Goal: Information Seeking & Learning: Learn about a topic

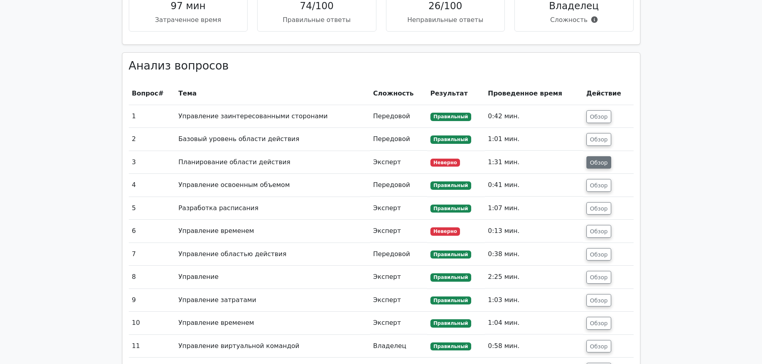
click at [600, 166] on font "Обзор" at bounding box center [599, 162] width 18 height 6
click at [596, 166] on font "Обзор" at bounding box center [599, 162] width 18 height 6
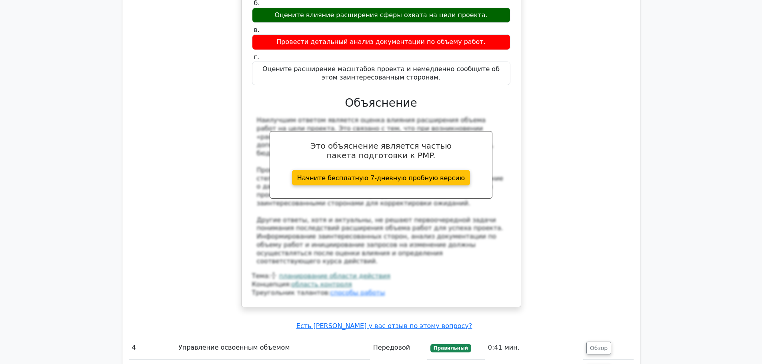
scroll to position [1600, 0]
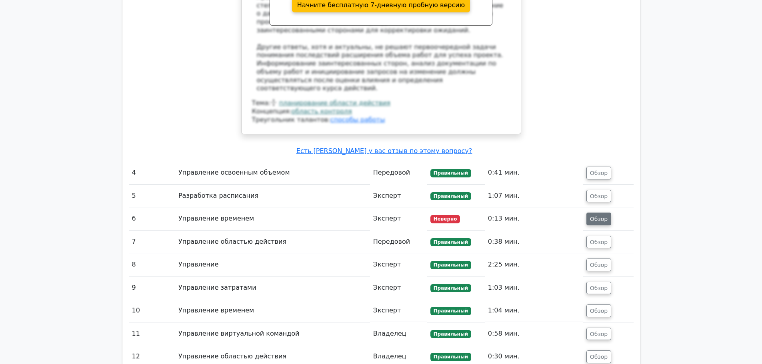
click at [604, 216] on font "Обзор" at bounding box center [599, 219] width 18 height 6
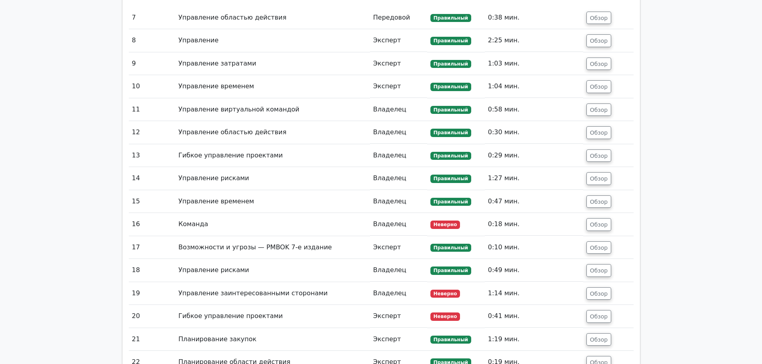
scroll to position [2200, 0]
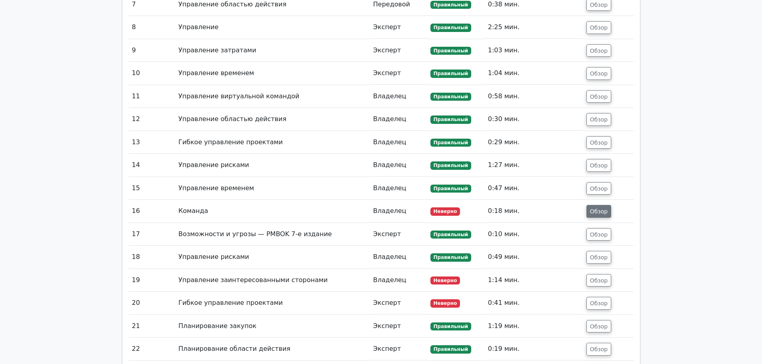
click at [601, 208] on font "Обзор" at bounding box center [599, 211] width 18 height 6
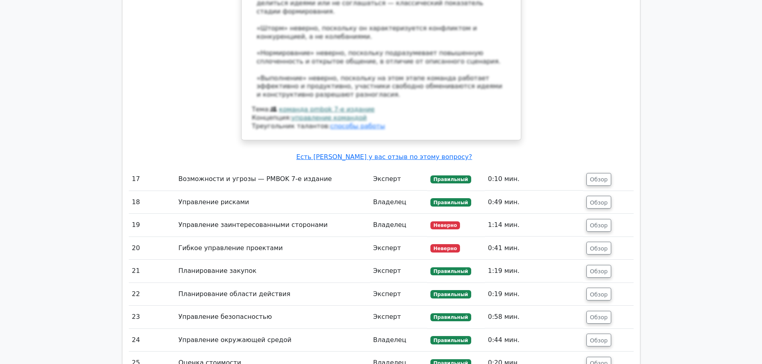
scroll to position [2720, 0]
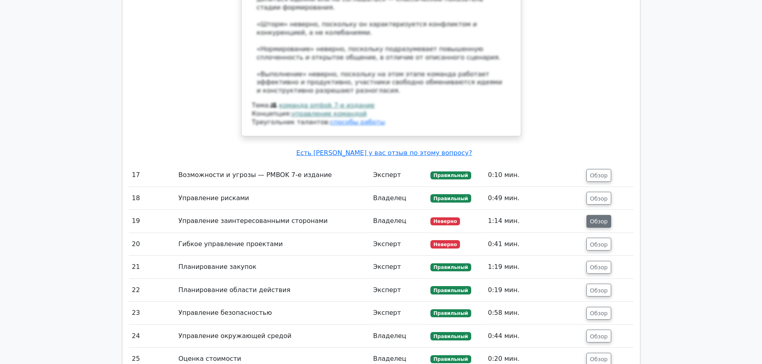
click at [606, 218] on font "Обзор" at bounding box center [599, 221] width 18 height 6
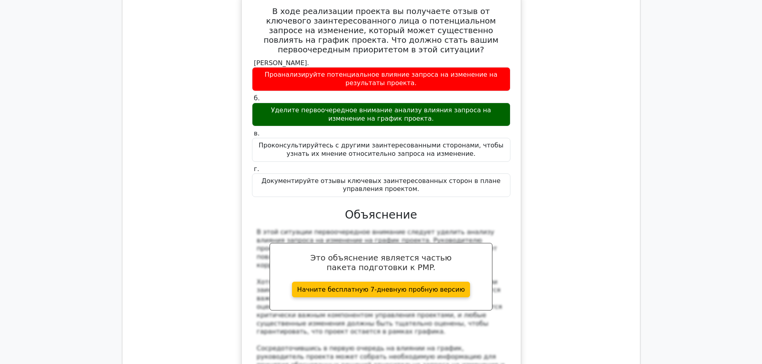
scroll to position [2800, 0]
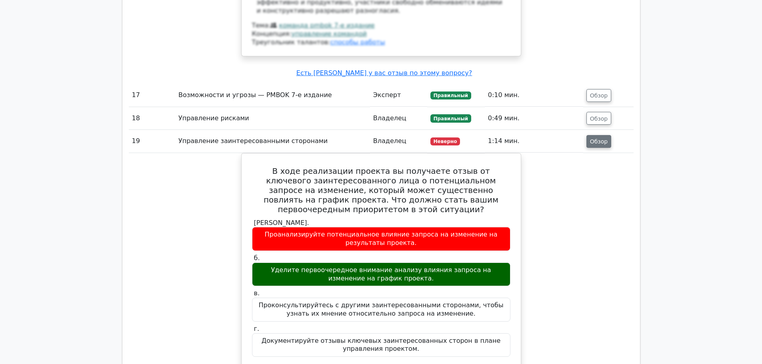
click at [600, 138] on font "Обзор" at bounding box center [599, 141] width 18 height 6
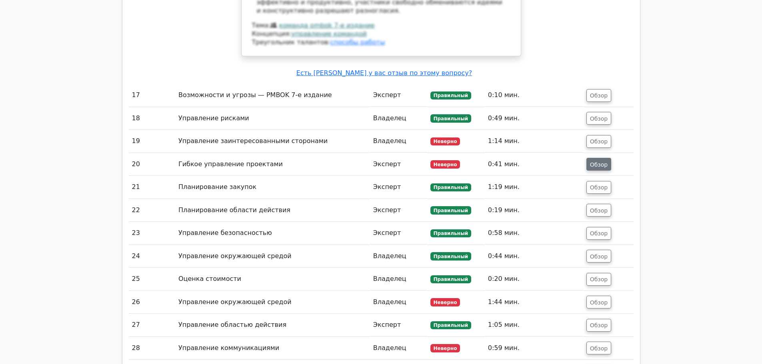
click at [604, 161] on font "Обзор" at bounding box center [599, 164] width 18 height 6
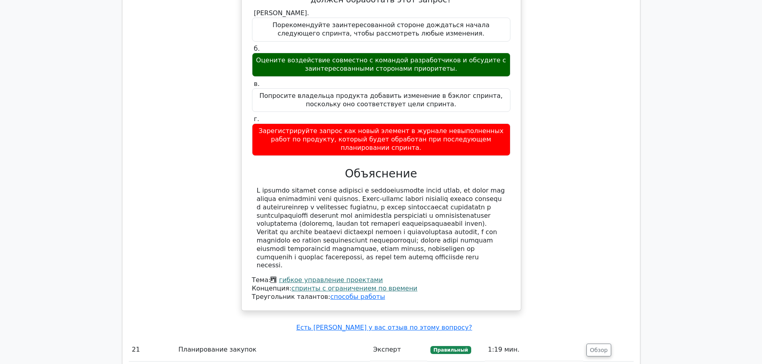
scroll to position [3040, 0]
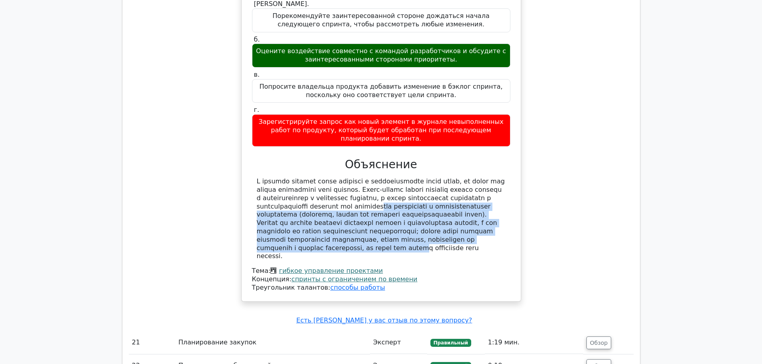
drag, startPoint x: 328, startPoint y: 210, endPoint x: 328, endPoint y: 168, distance: 42.0
click at [328, 178] on font at bounding box center [381, 219] width 248 height 82
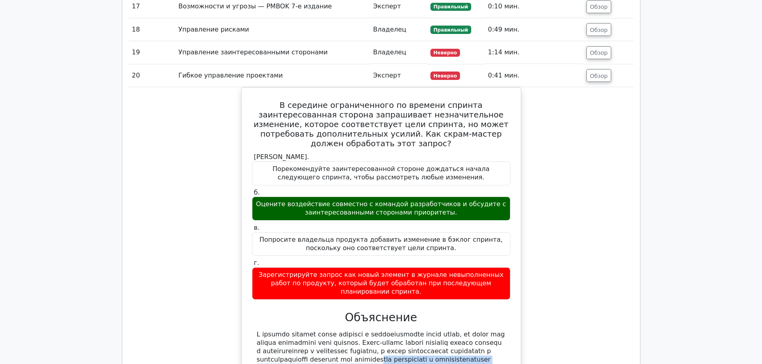
scroll to position [2800, 0]
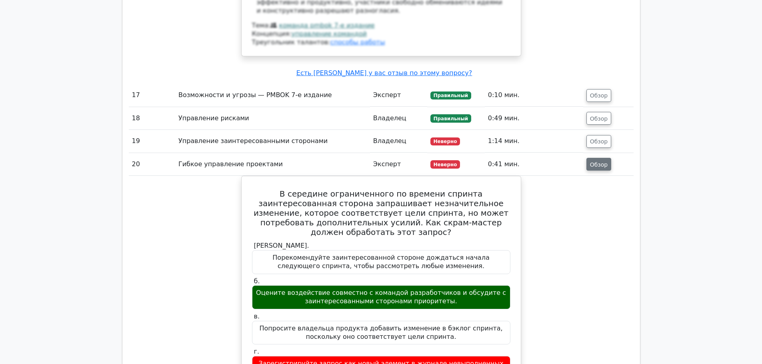
click at [596, 161] on font "Обзор" at bounding box center [599, 164] width 18 height 6
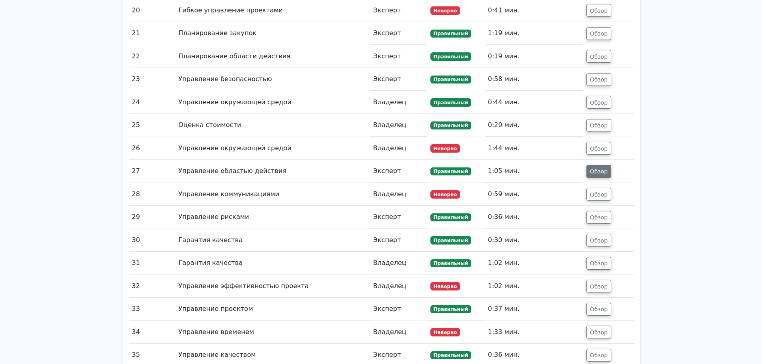
scroll to position [2960, 0]
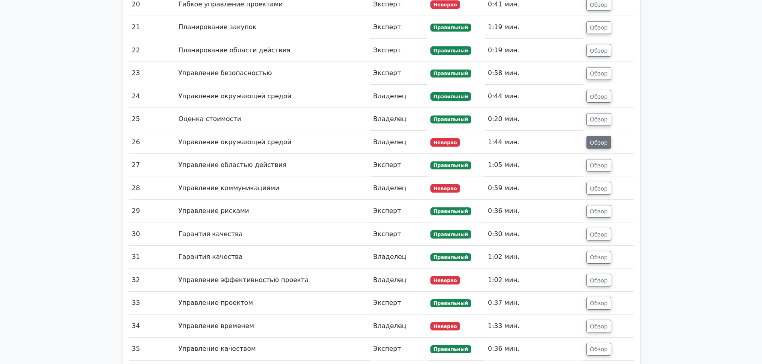
click at [604, 139] on font "Обзор" at bounding box center [599, 142] width 18 height 6
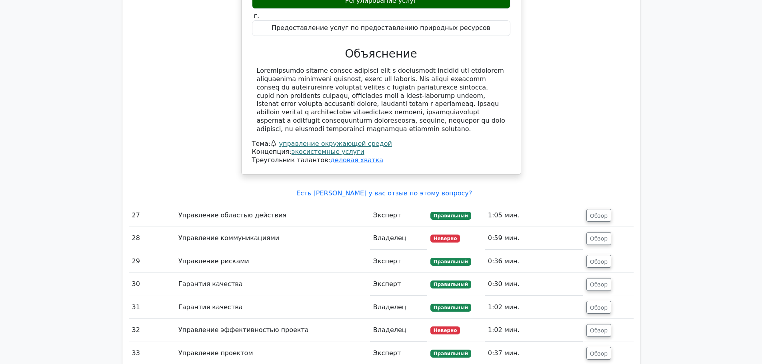
scroll to position [3280, 0]
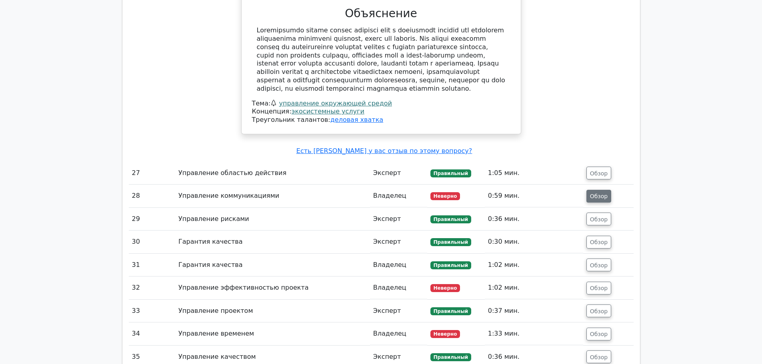
click at [600, 193] on font "Обзор" at bounding box center [599, 196] width 18 height 6
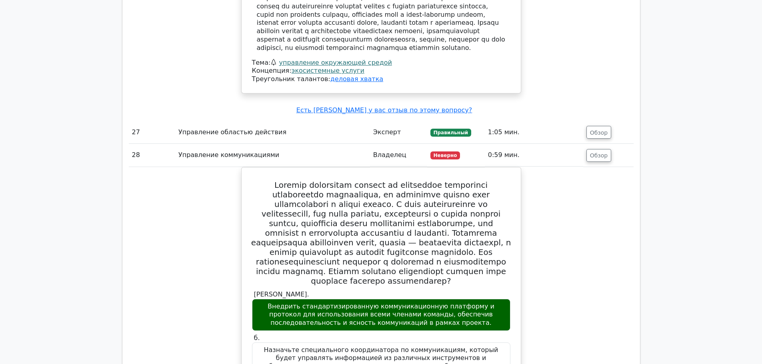
scroll to position [3320, 0]
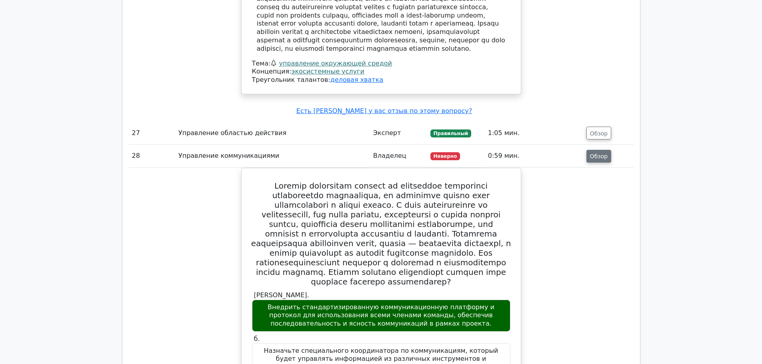
click at [597, 153] on font "Обзор" at bounding box center [599, 156] width 18 height 6
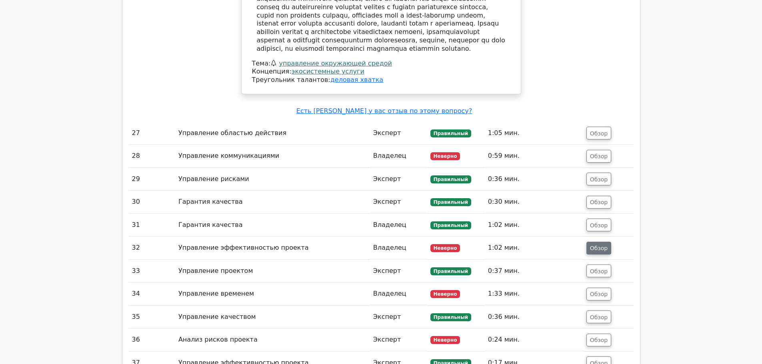
click at [593, 245] on font "Обзор" at bounding box center [599, 248] width 18 height 6
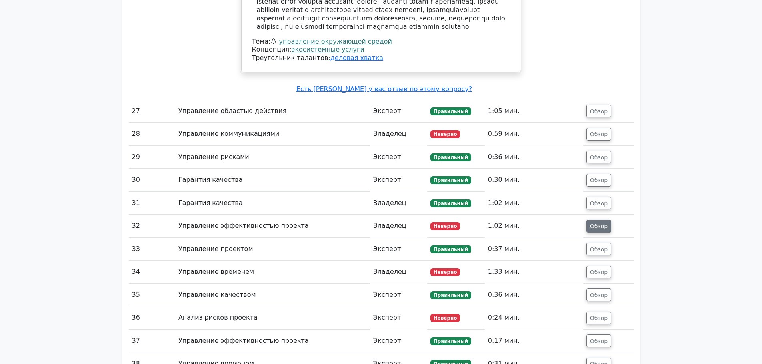
scroll to position [3400, 0]
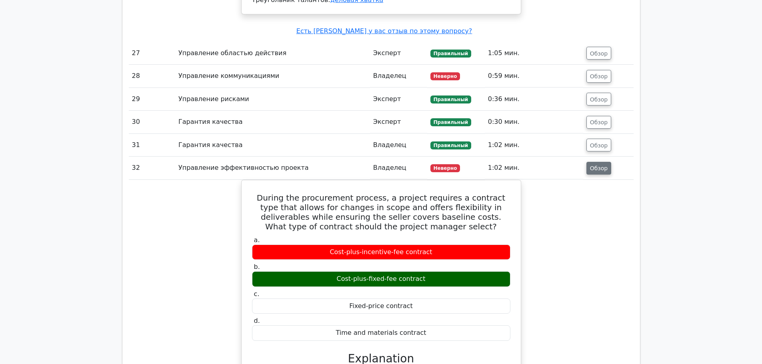
click at [603, 165] on font "Обзор" at bounding box center [599, 168] width 18 height 6
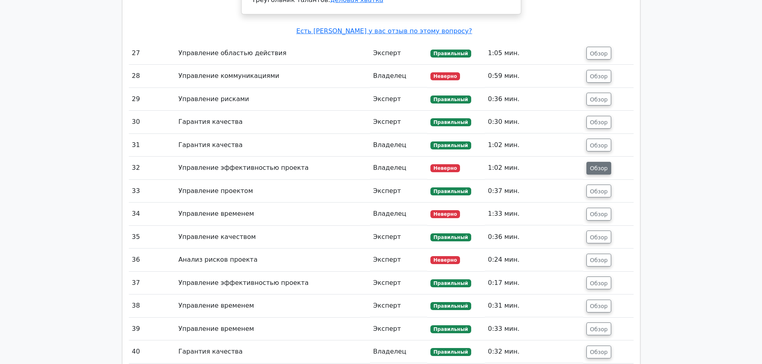
click at [603, 165] on font "Обзор" at bounding box center [599, 168] width 18 height 6
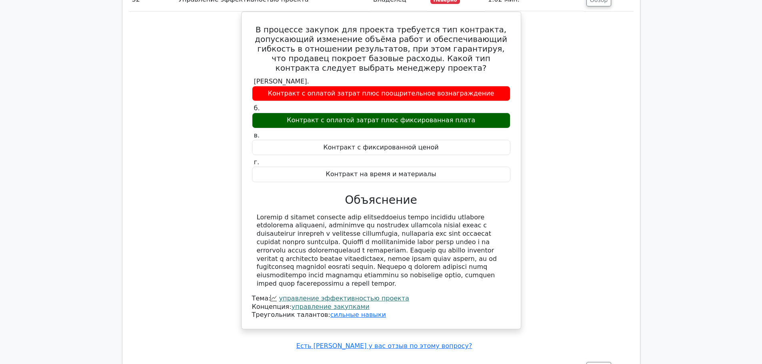
scroll to position [3520, 0]
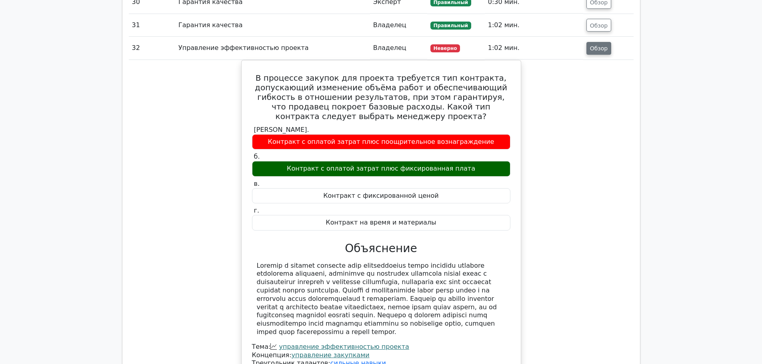
click at [594, 42] on button "Обзор" at bounding box center [598, 48] width 25 height 13
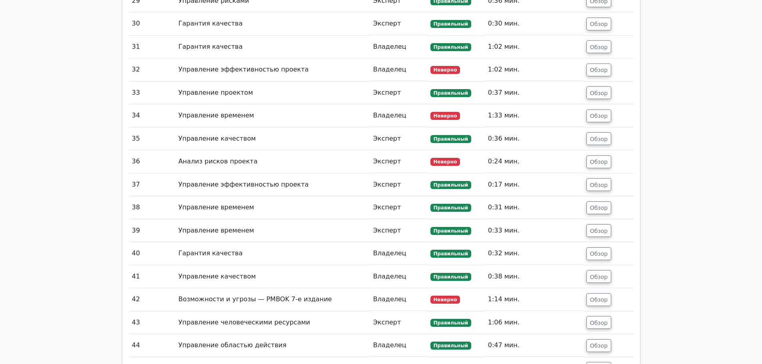
scroll to position [3480, 0]
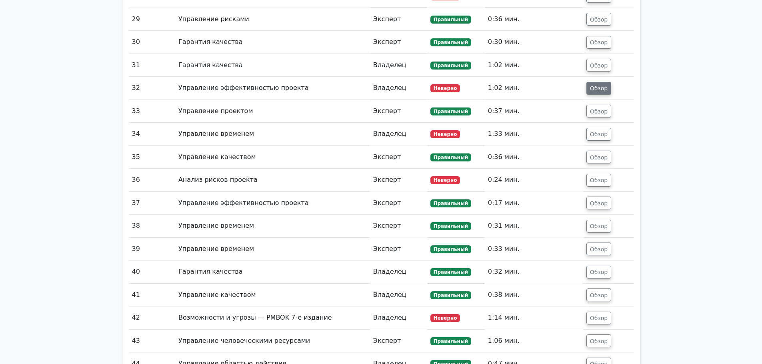
click at [604, 85] on font "Обзор" at bounding box center [599, 88] width 18 height 6
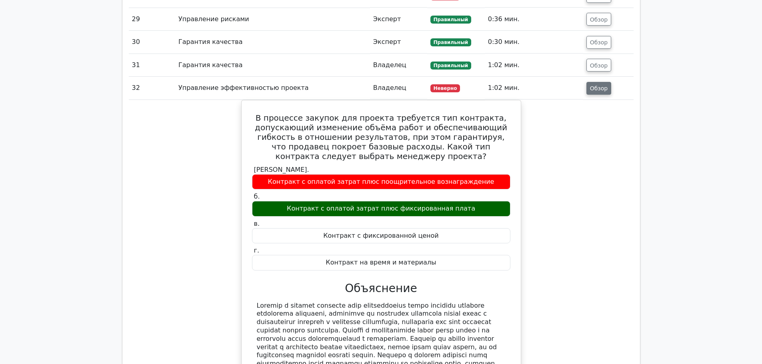
click at [603, 85] on font "Обзор" at bounding box center [599, 88] width 18 height 6
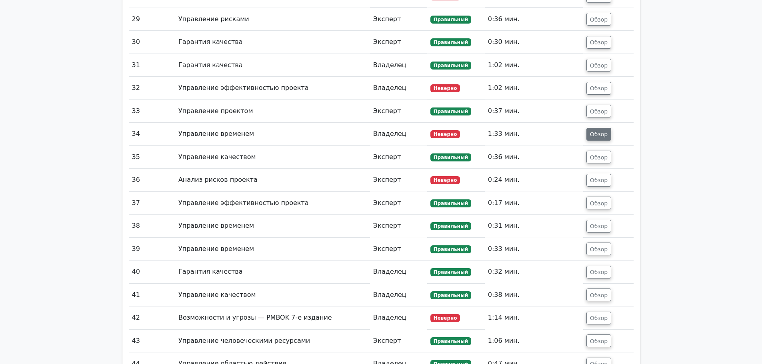
click at [600, 131] on font "Обзор" at bounding box center [599, 134] width 18 height 6
click at [596, 131] on font "Обзор" at bounding box center [599, 134] width 18 height 6
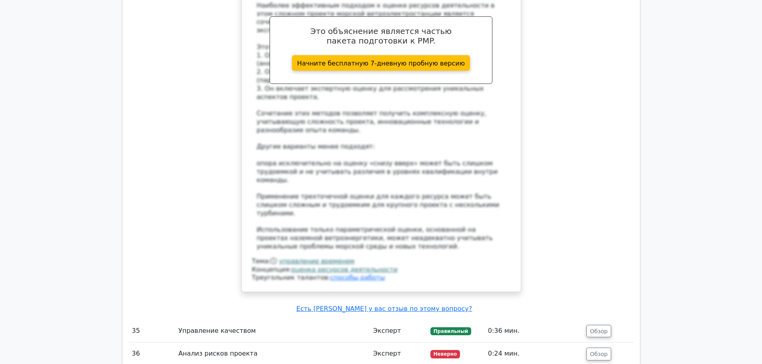
scroll to position [4120, 0]
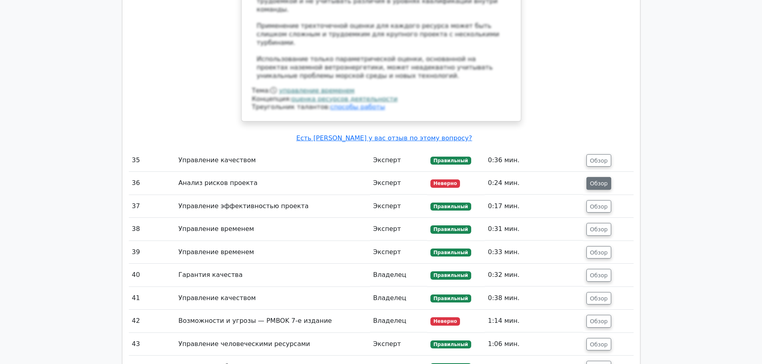
click at [601, 180] on font "Обзор" at bounding box center [599, 183] width 18 height 6
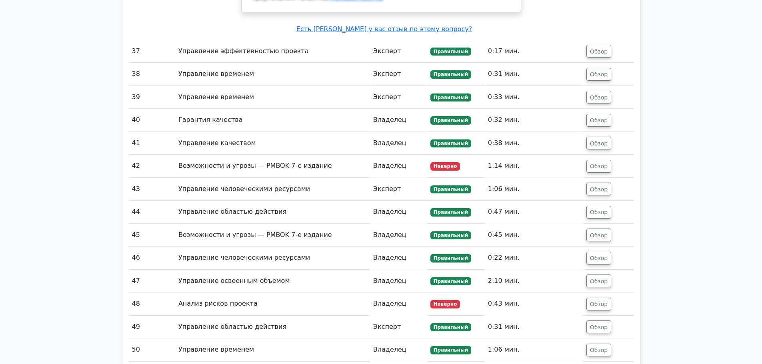
scroll to position [4680, 0]
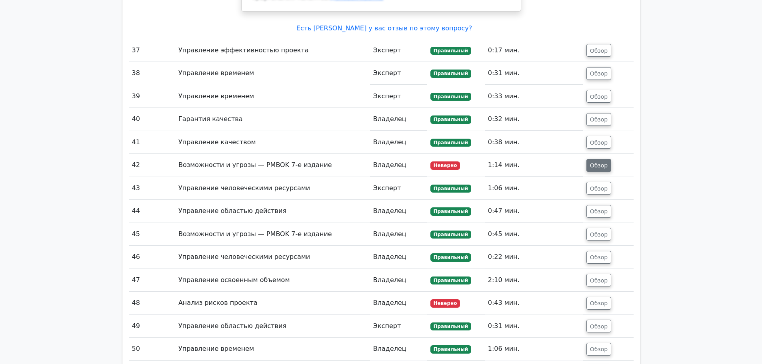
click at [593, 162] on font "Обзор" at bounding box center [599, 165] width 18 height 6
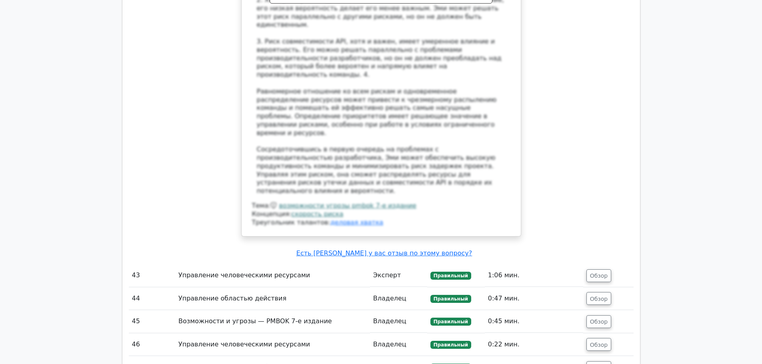
scroll to position [5361, 0]
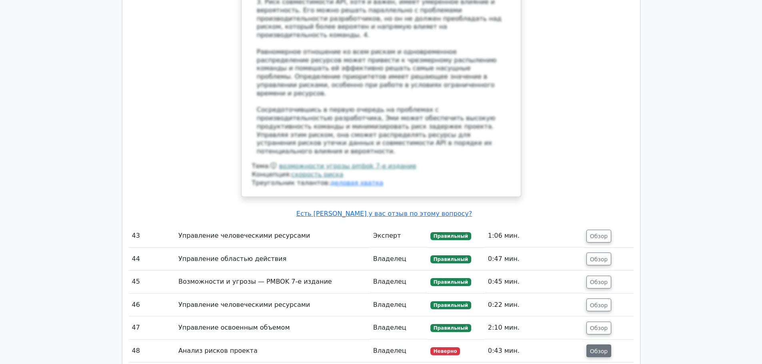
click at [598, 348] on font "Обзор" at bounding box center [599, 351] width 18 height 6
click at [595, 345] on button "Обзор" at bounding box center [598, 351] width 25 height 13
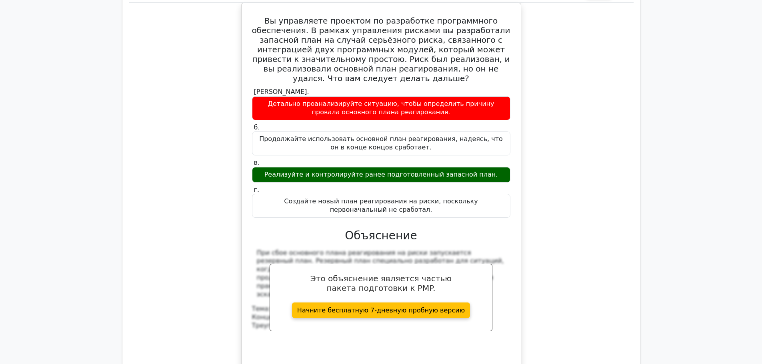
scroll to position [5881, 0]
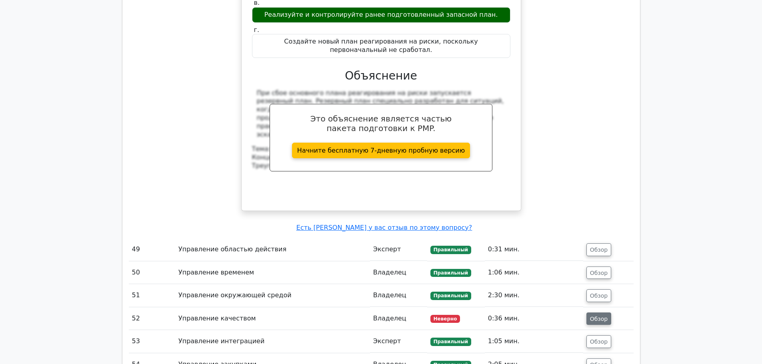
click at [591, 316] on font "Обзор" at bounding box center [599, 319] width 18 height 6
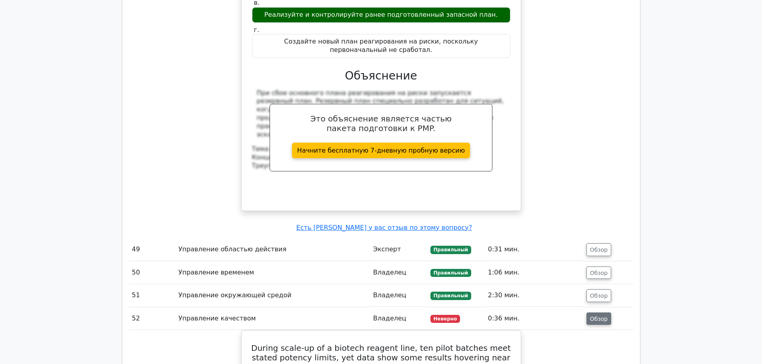
click at [606, 316] on font "Обзор" at bounding box center [599, 319] width 18 height 6
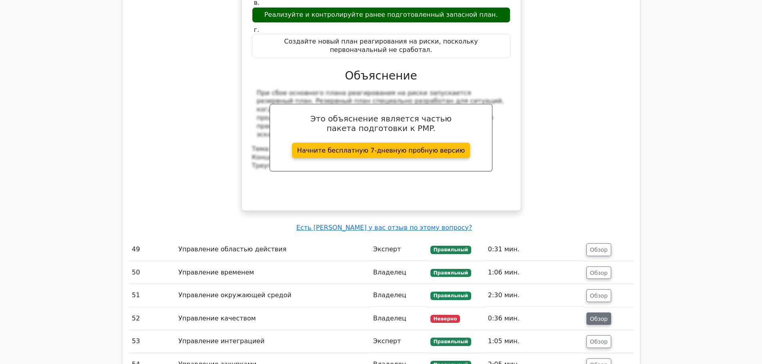
click at [606, 316] on font "Обзор" at bounding box center [599, 319] width 18 height 6
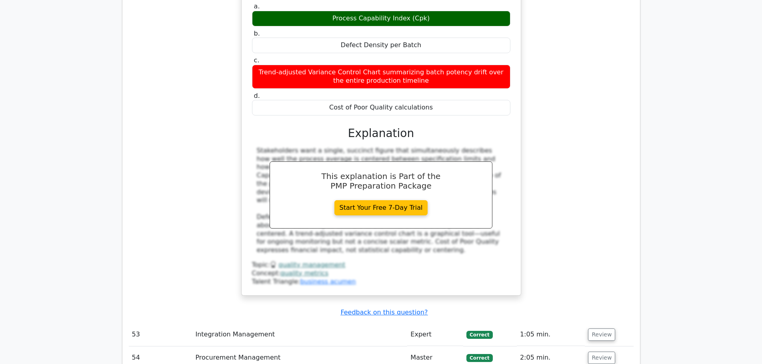
scroll to position [5611, 0]
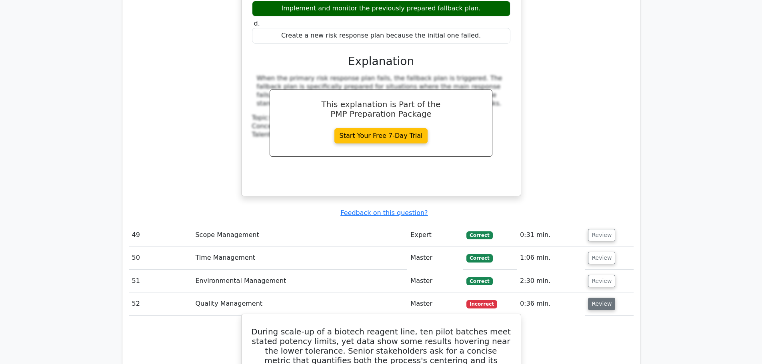
drag, startPoint x: 427, startPoint y: 159, endPoint x: 336, endPoint y: 155, distance: 91.7
click at [330, 327] on h5 "During scale-up of a biotech reagent line, ten pilot batches meet stated potenc…" at bounding box center [381, 356] width 260 height 58
drag, startPoint x: 251, startPoint y: 91, endPoint x: 441, endPoint y: 242, distance: 242.6
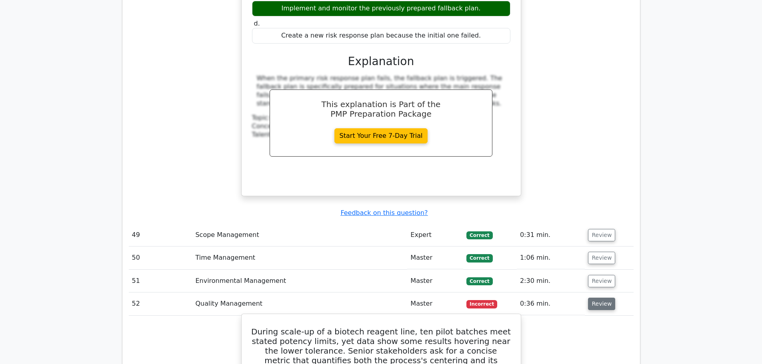
copy div "During scale-up of a biotech reagent line, ten pilot batches meet stated potenc…"
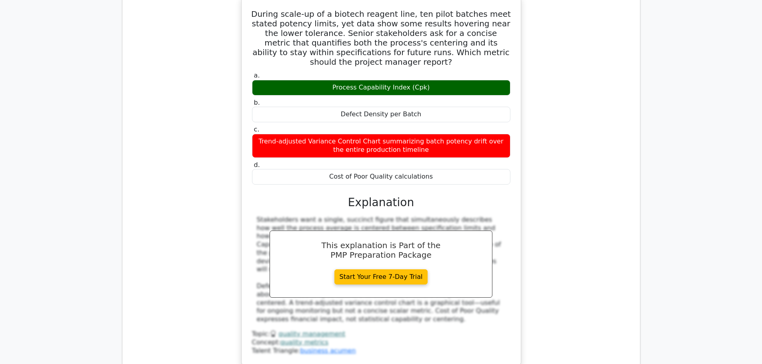
scroll to position [6011, 0]
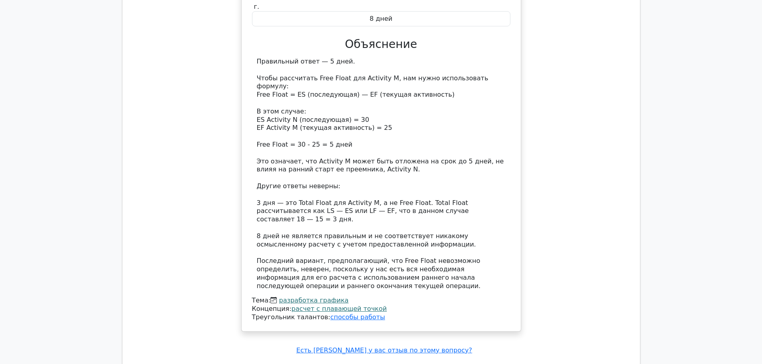
scroll to position [7023, 0]
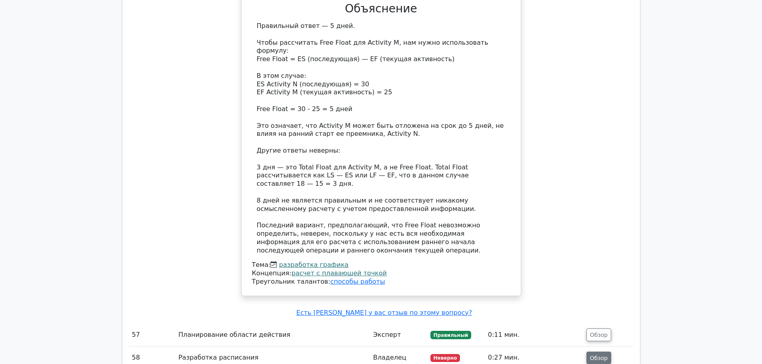
click at [604, 355] on font "Обзор" at bounding box center [599, 358] width 18 height 6
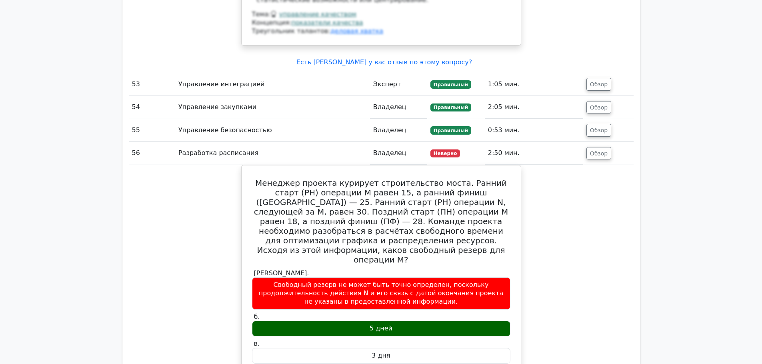
scroll to position [6503, 0]
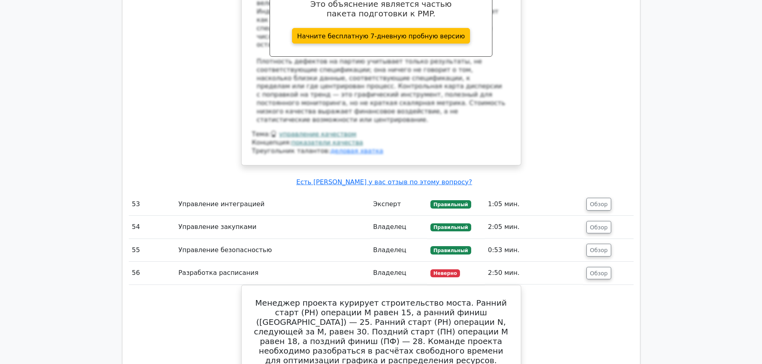
click at [594, 262] on td "Обзор" at bounding box center [608, 273] width 50 height 23
click at [604, 267] on button "Обзор" at bounding box center [598, 273] width 25 height 13
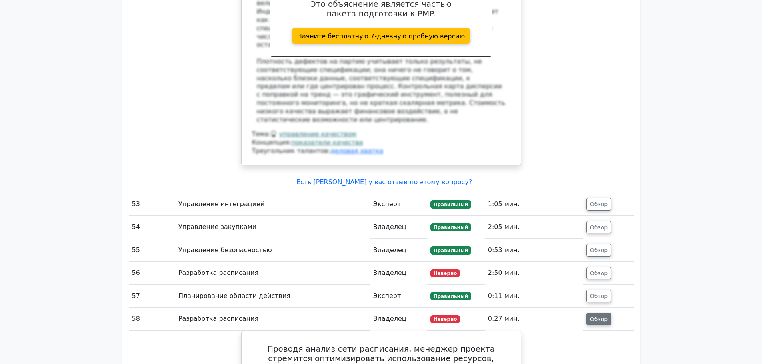
click at [597, 316] on font "Обзор" at bounding box center [599, 319] width 18 height 6
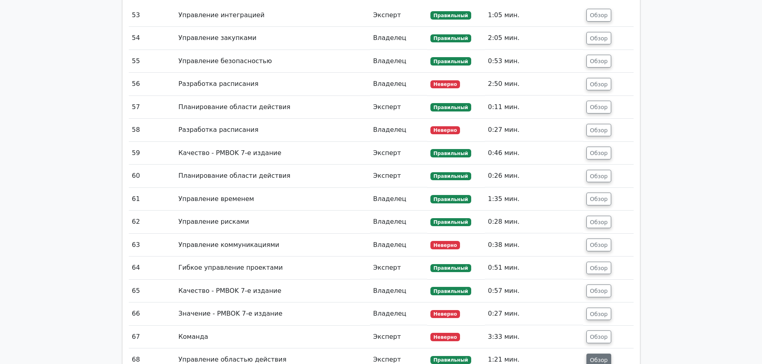
scroll to position [6623, 0]
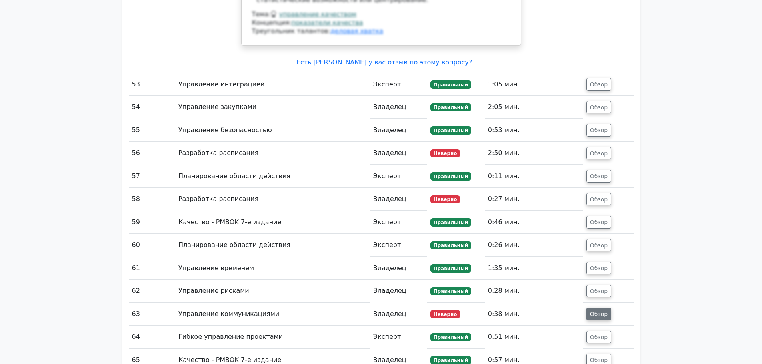
click at [601, 308] on button "Обзор" at bounding box center [598, 314] width 25 height 13
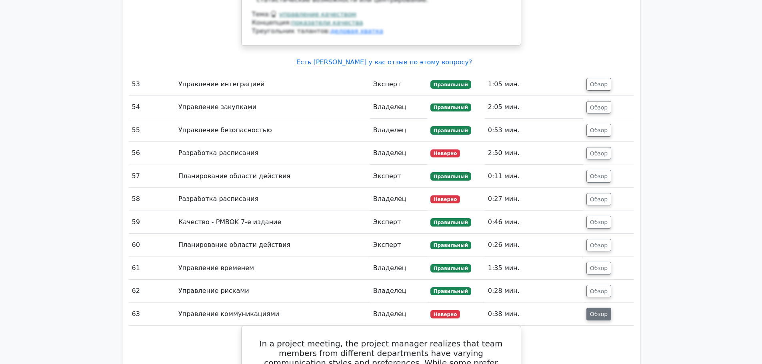
click at [601, 308] on button "Обзор" at bounding box center [598, 314] width 25 height 13
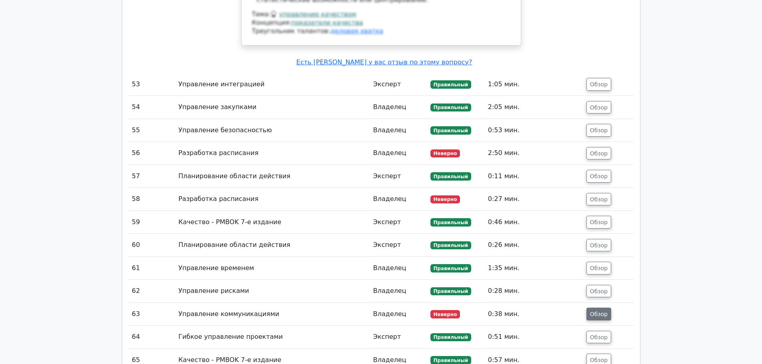
click at [601, 308] on button "Обзор" at bounding box center [598, 314] width 25 height 13
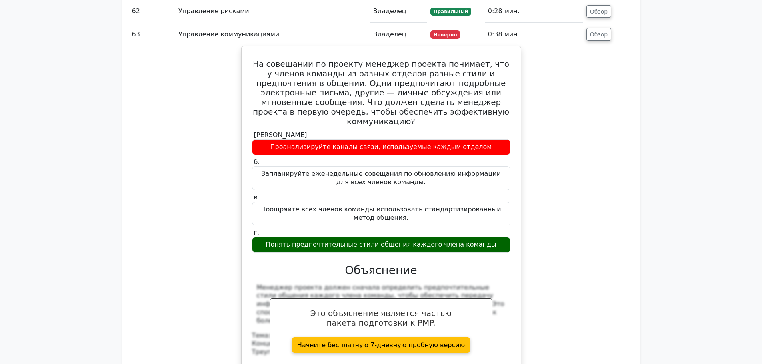
scroll to position [7104, 0]
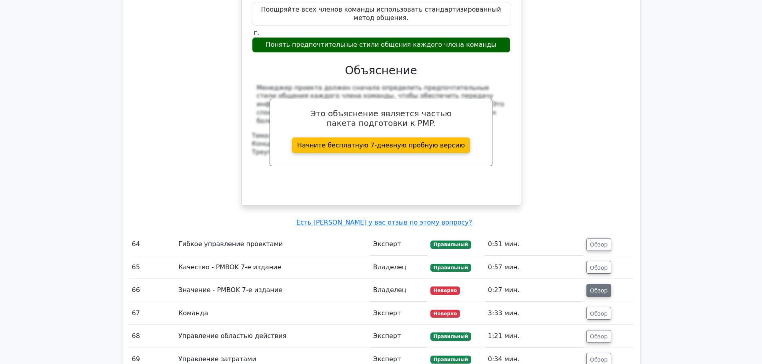
click at [608, 284] on button "Обзор" at bounding box center [598, 290] width 25 height 13
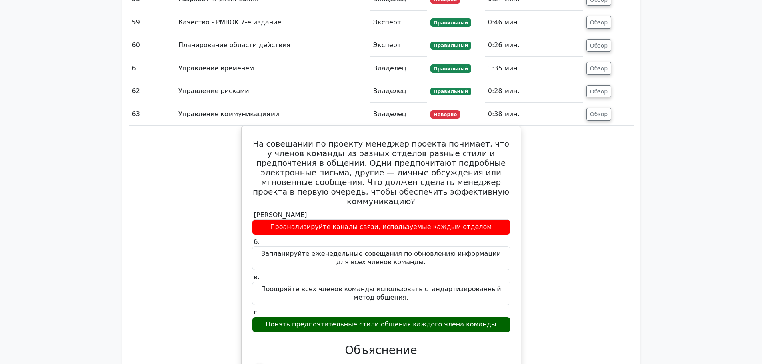
scroll to position [6703, 0]
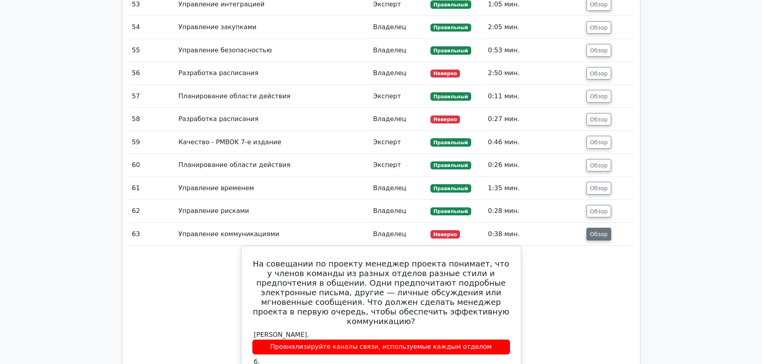
click at [597, 228] on button "Обзор" at bounding box center [598, 234] width 25 height 13
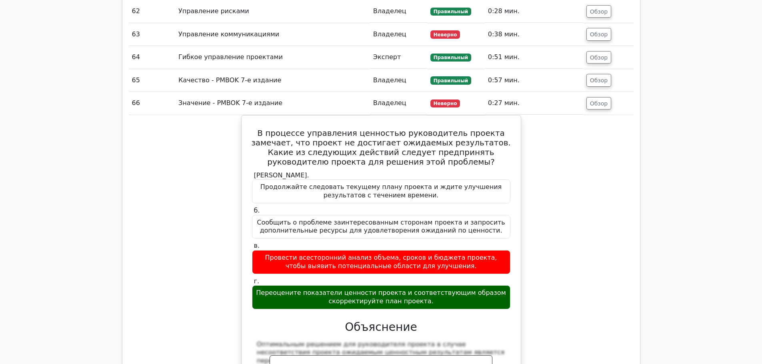
scroll to position [6823, 0]
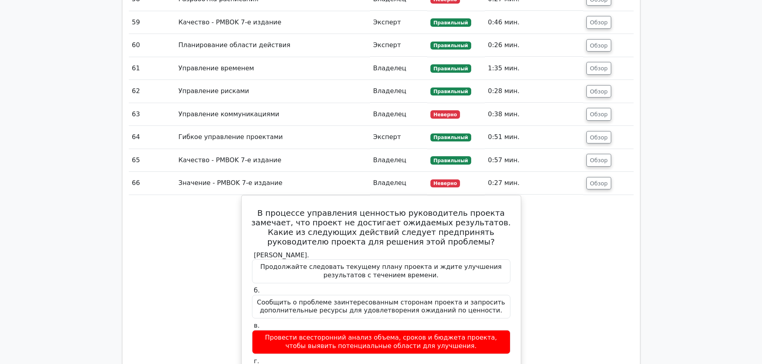
drag, startPoint x: 583, startPoint y: 52, endPoint x: 600, endPoint y: 34, distance: 24.0
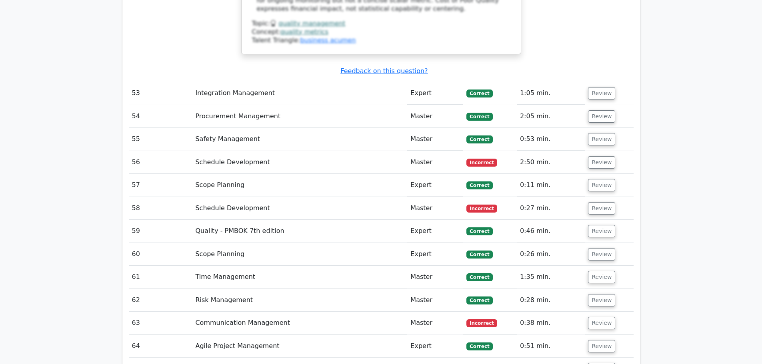
scroll to position [6211, 0]
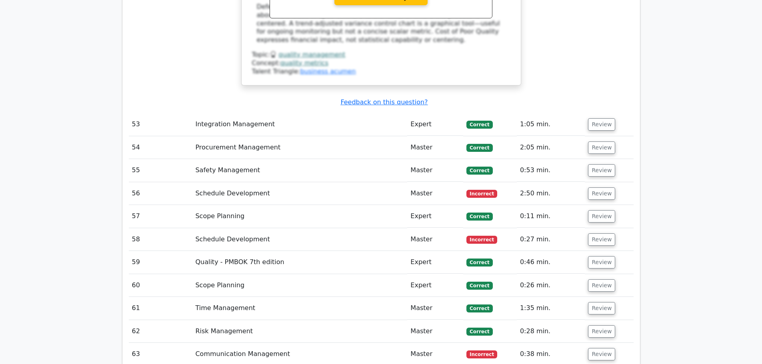
drag, startPoint x: 507, startPoint y: 194, endPoint x: 246, endPoint y: 188, distance: 260.5
copy div "During the value management process, a project manager notices that the project…"
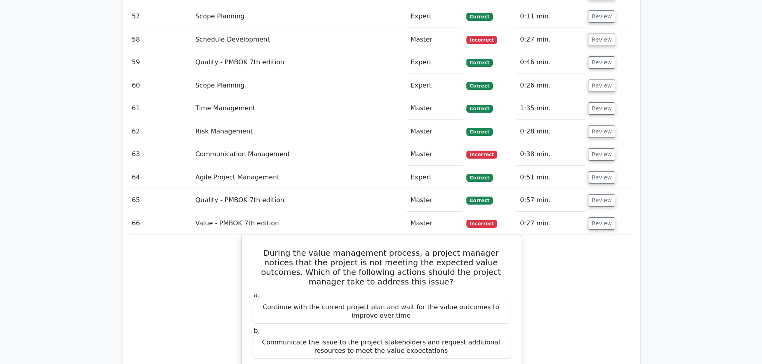
scroll to position [6291, 0]
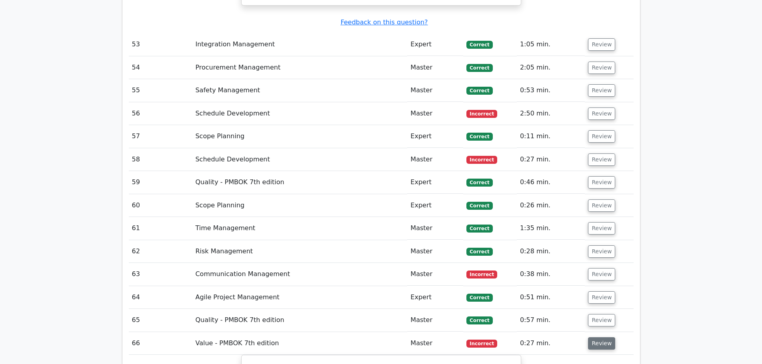
click at [594, 338] on button "Review" at bounding box center [601, 344] width 27 height 12
click at [600, 360] on button "Review" at bounding box center [601, 366] width 27 height 12
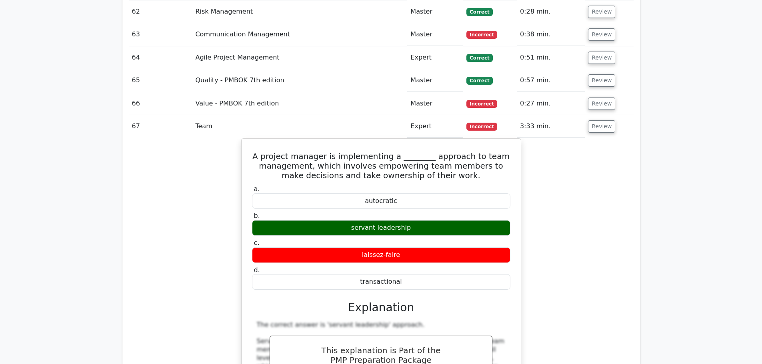
scroll to position [6331, 0]
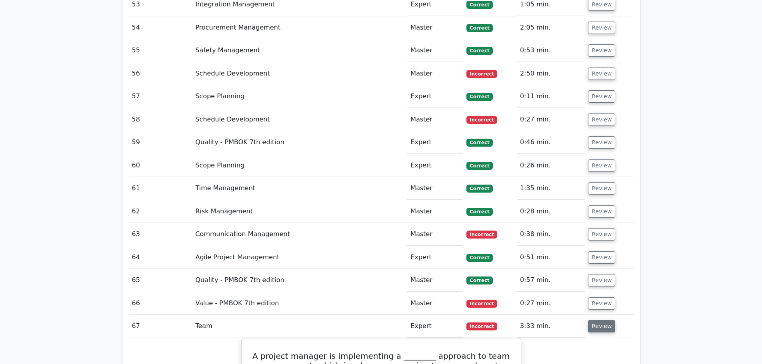
click at [605, 320] on button "Review" at bounding box center [601, 326] width 27 height 12
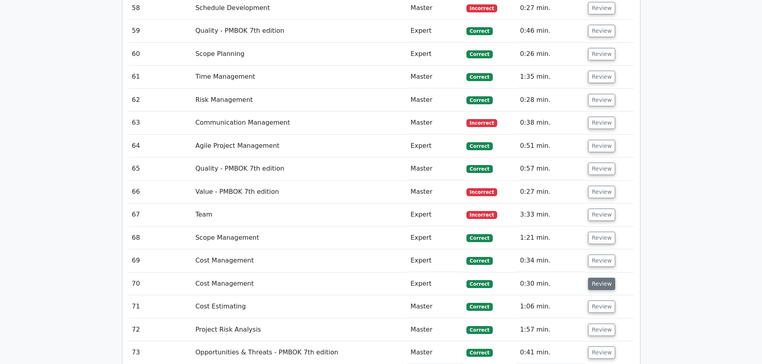
scroll to position [6451, 0]
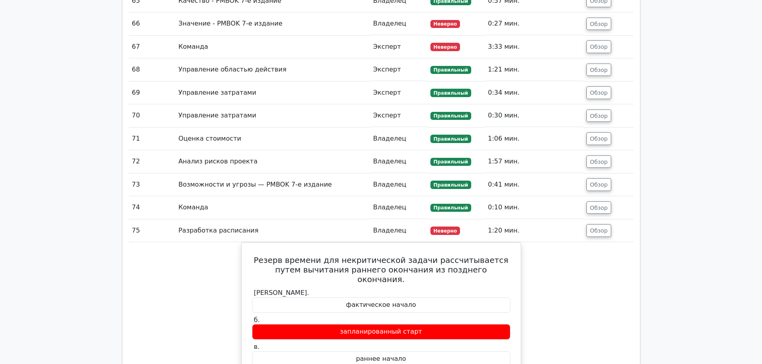
scroll to position [6531, 0]
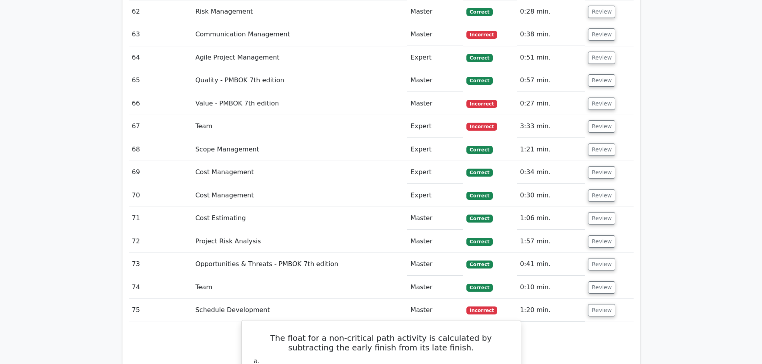
drag, startPoint x: 253, startPoint y: 77, endPoint x: 403, endPoint y: 202, distance: 195.7
copy div "The float for a non-critical path activity is calculated by subtracting the ear…"
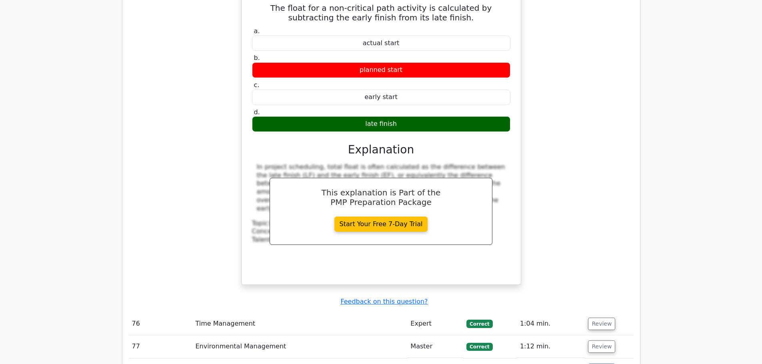
scroll to position [6851, 0]
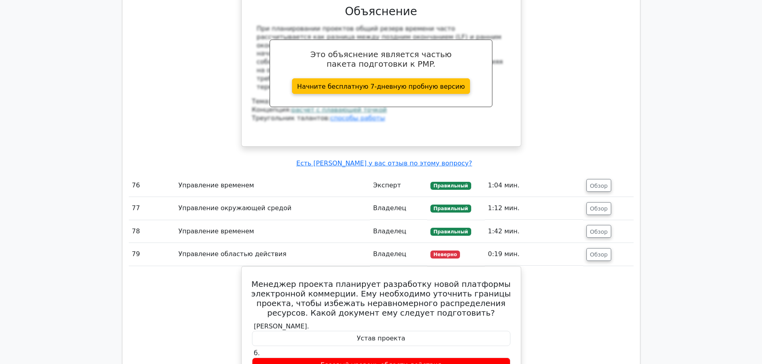
scroll to position [6931, 0]
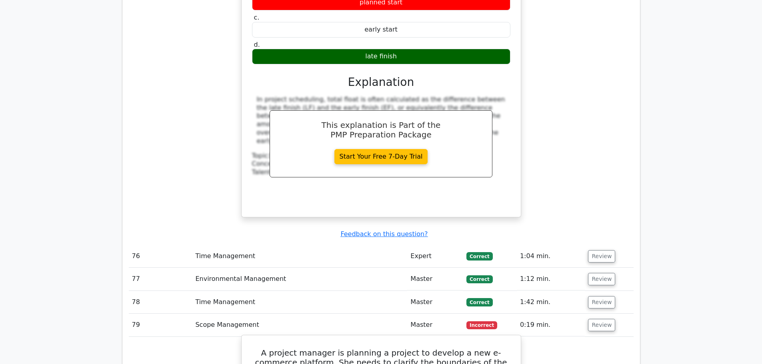
drag, startPoint x: 424, startPoint y: 220, endPoint x: 251, endPoint y: 99, distance: 211.1
copy div "A project manager is planning a project to develop a new e-commerce platform. S…"
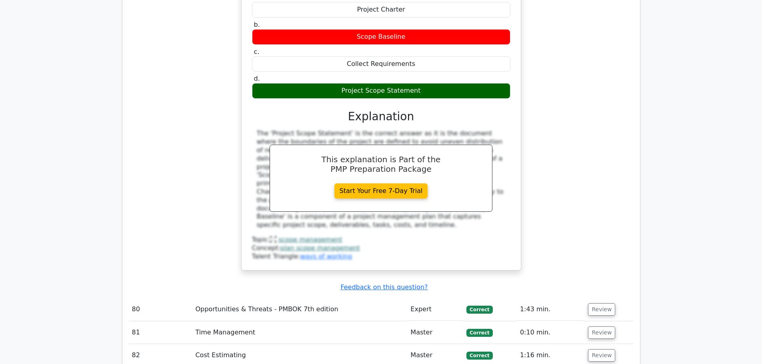
scroll to position [7331, 0]
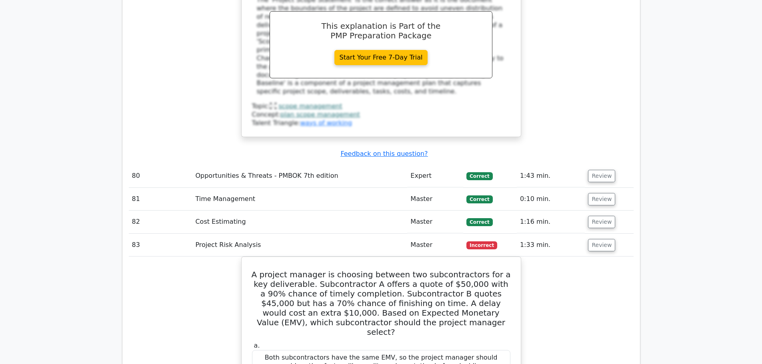
scroll to position [7451, 0]
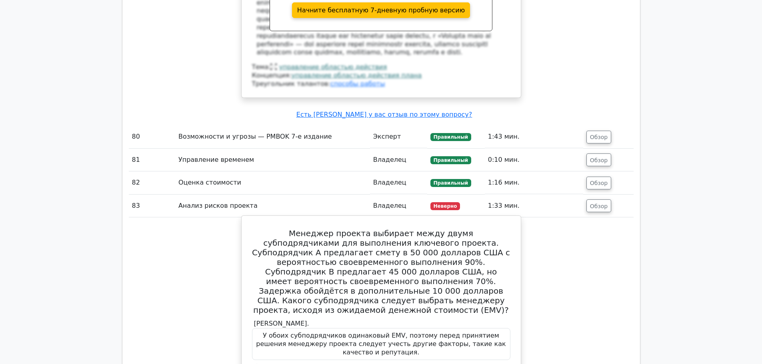
scroll to position [7891, 0]
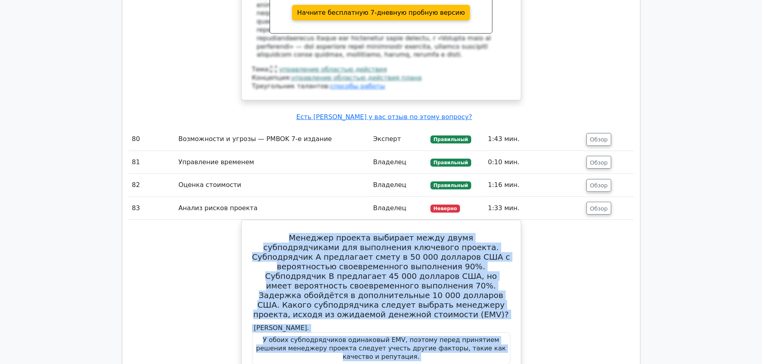
drag, startPoint x: 446, startPoint y: 278, endPoint x: 236, endPoint y: 53, distance: 308.0
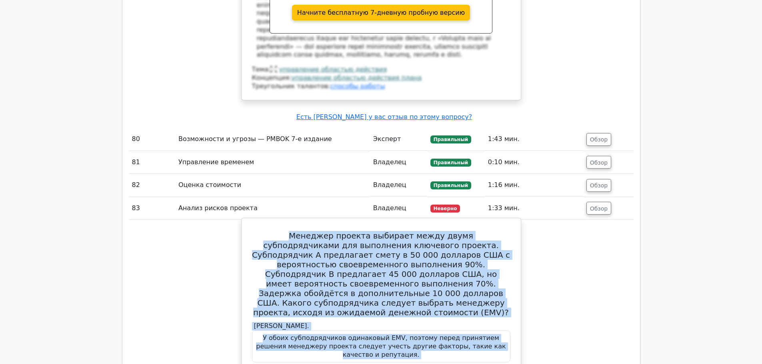
copy div "Loremips dolorsi ametcons adipi elits doeiusmodtempor inc utlaboreet doloremag …"
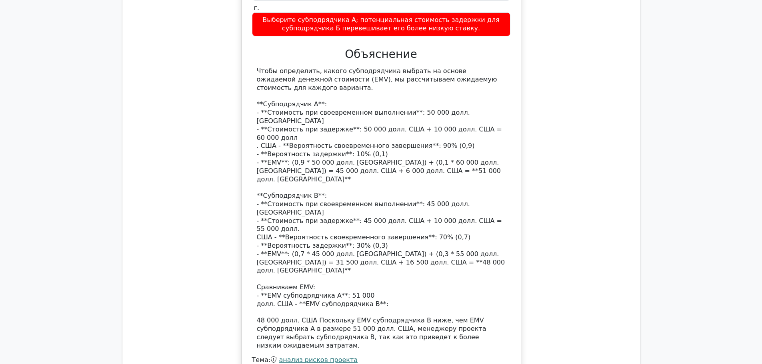
scroll to position [8371, 0]
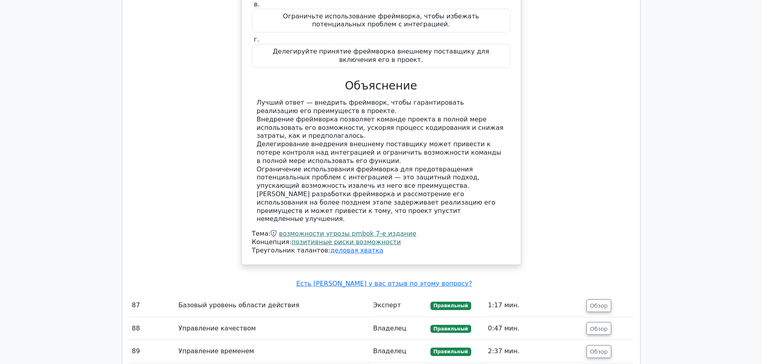
scroll to position [8971, 0]
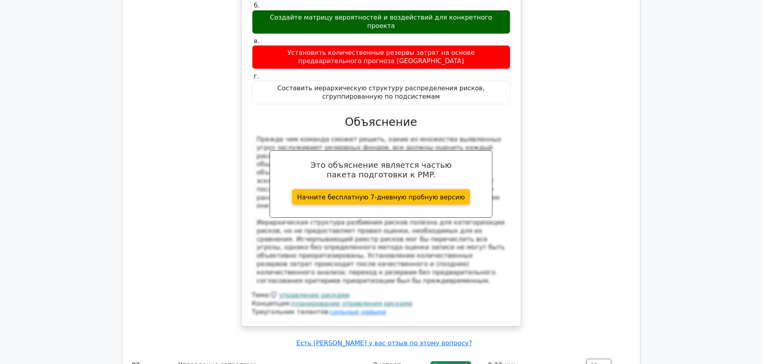
scroll to position [9531, 0]
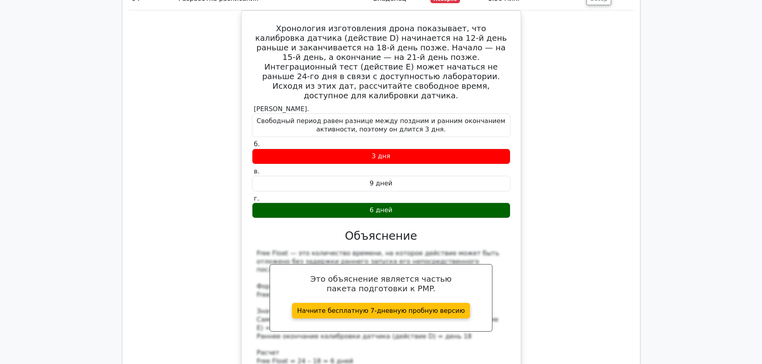
scroll to position [9971, 0]
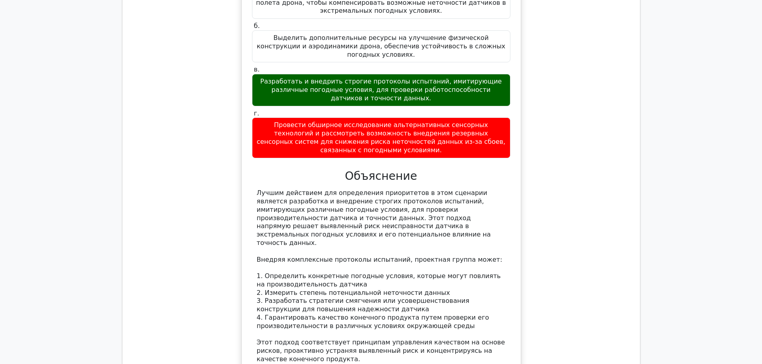
scroll to position [10611, 0]
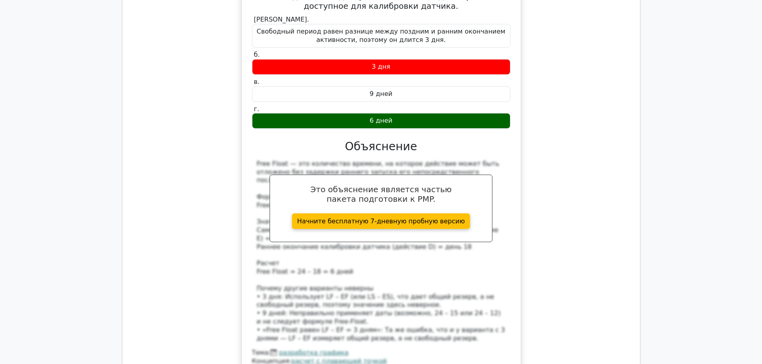
scroll to position [9971, 0]
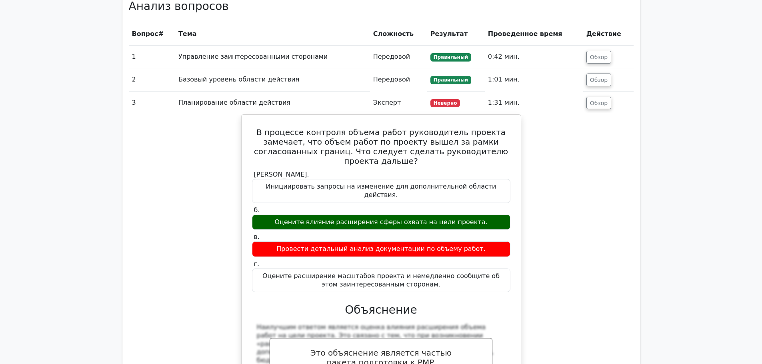
scroll to position [1251, 0]
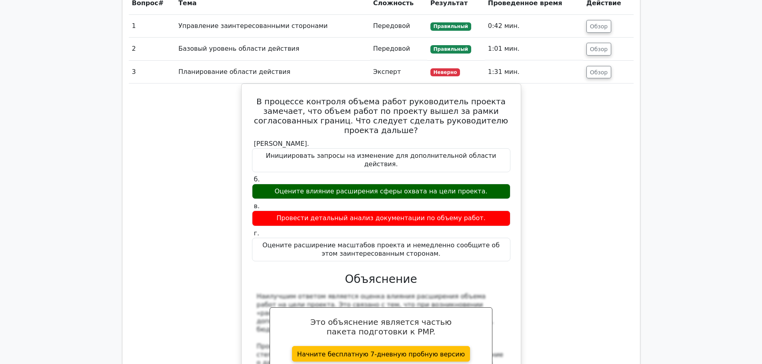
click at [618, 83] on td "Обзор" at bounding box center [608, 72] width 50 height 23
click at [607, 75] on font "Обзор" at bounding box center [599, 72] width 18 height 6
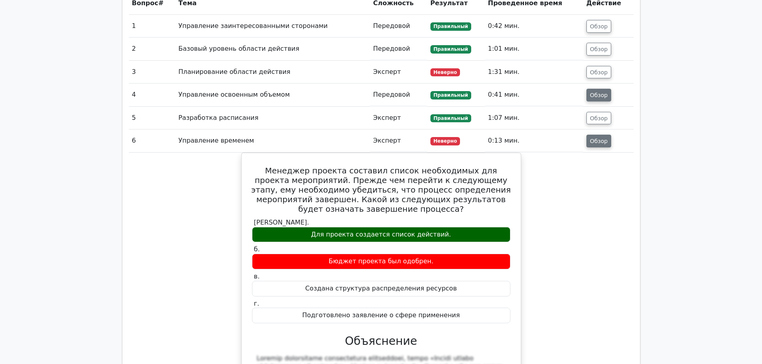
click at [596, 98] on font "Обзор" at bounding box center [599, 95] width 18 height 6
click at [597, 98] on font "Обзор" at bounding box center [599, 95] width 18 height 6
click at [592, 105] on td "Обзор" at bounding box center [608, 95] width 50 height 23
click at [597, 98] on font "Обзор" at bounding box center [599, 95] width 18 height 6
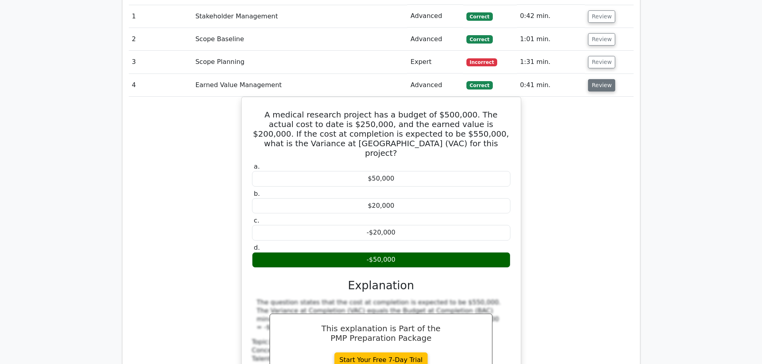
scroll to position [1201, 0]
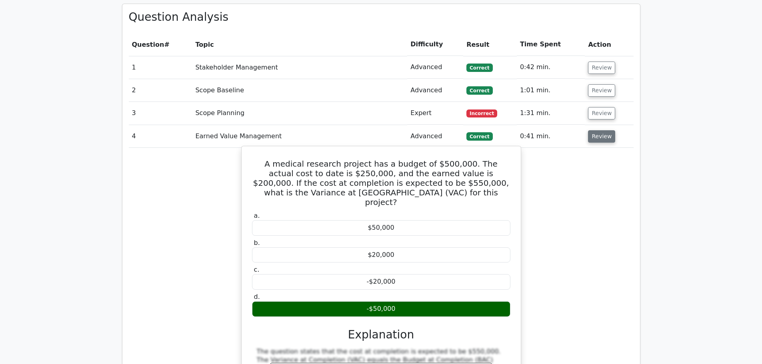
drag, startPoint x: 275, startPoint y: 130, endPoint x: 397, endPoint y: 258, distance: 177.1
click at [397, 258] on div "A medical research project has a budget of $500,000. The actual cost to date is…" at bounding box center [381, 308] width 280 height 324
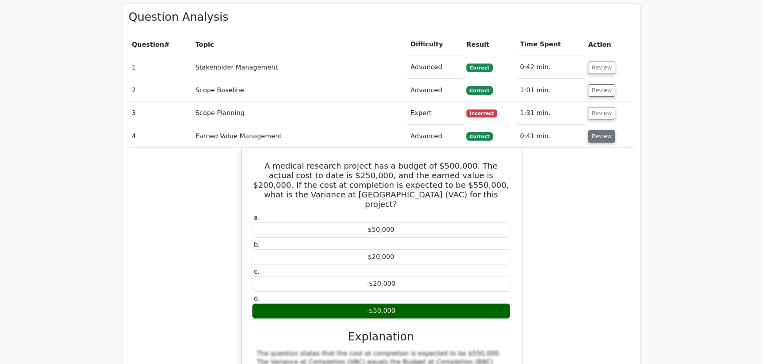
copy div "A medical research project has a budget of $500,000. The actual cost to date is…"
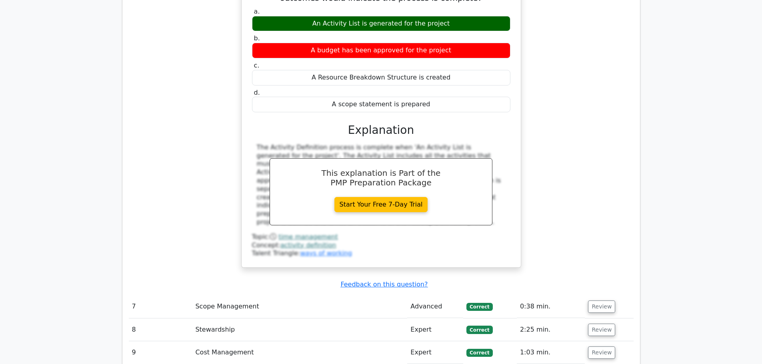
scroll to position [1921, 0]
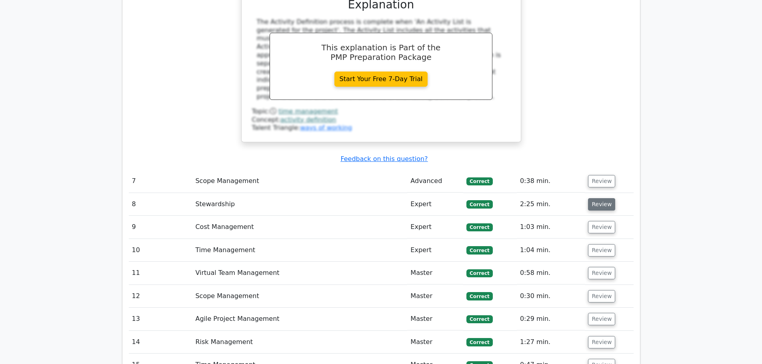
click at [598, 198] on button "Review" at bounding box center [601, 204] width 27 height 12
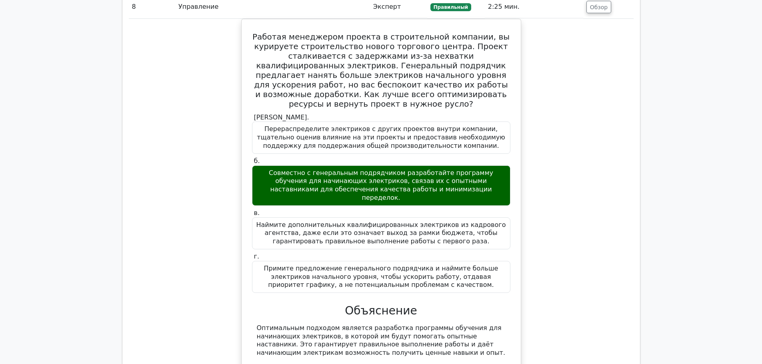
scroll to position [2041, 0]
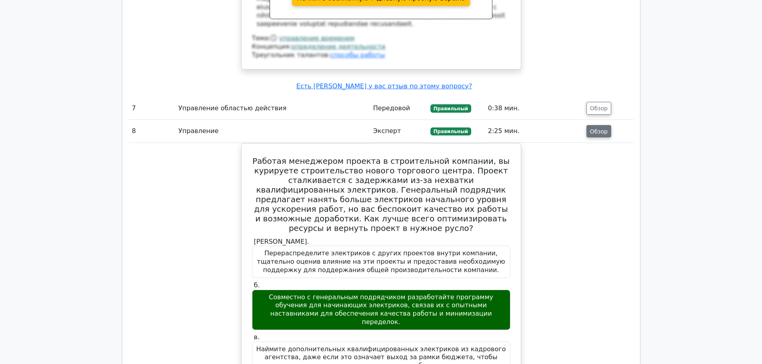
click at [601, 128] on font "Обзор" at bounding box center [599, 131] width 18 height 6
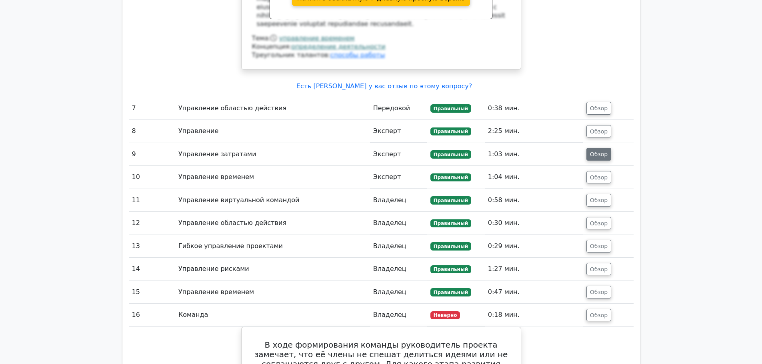
click at [600, 151] on font "Обзор" at bounding box center [599, 154] width 18 height 6
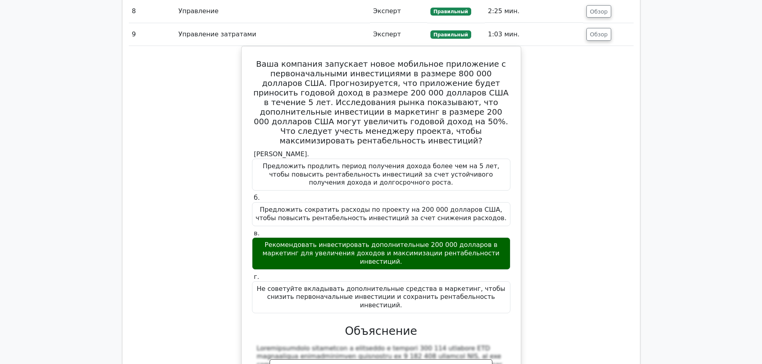
scroll to position [2073, 0]
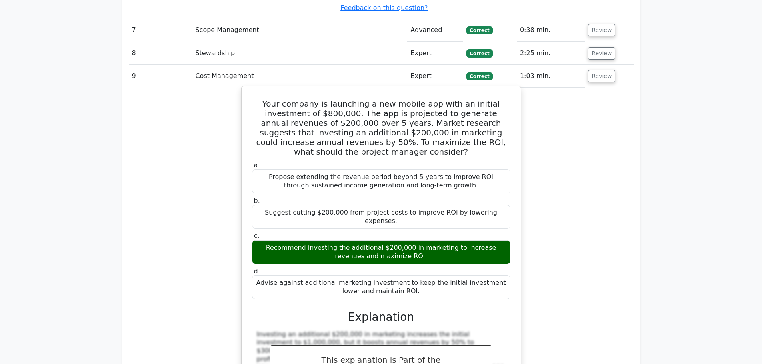
drag, startPoint x: 250, startPoint y: 48, endPoint x: 413, endPoint y: 187, distance: 214.2
click at [413, 187] on div "Your company is launching a new mobile app with an initial investment of $800,0…" at bounding box center [381, 270] width 273 height 360
copy div "Your company is launching a new mobile app with an initial investment of $800,0…"
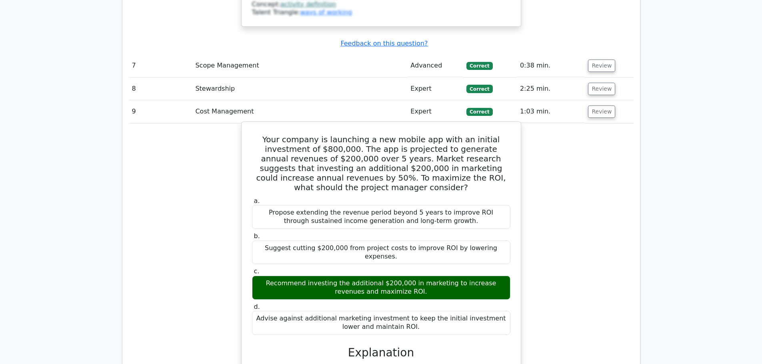
scroll to position [2033, 0]
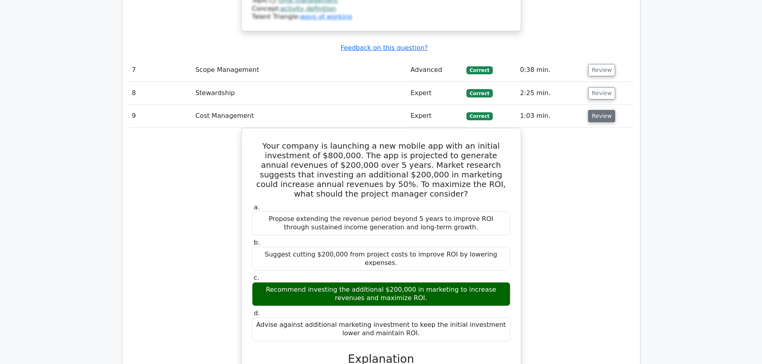
click at [595, 110] on button "Review" at bounding box center [601, 116] width 27 height 12
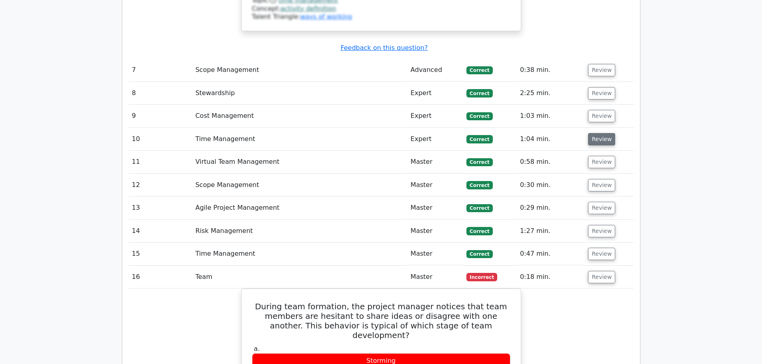
click at [598, 133] on button "Review" at bounding box center [601, 139] width 27 height 12
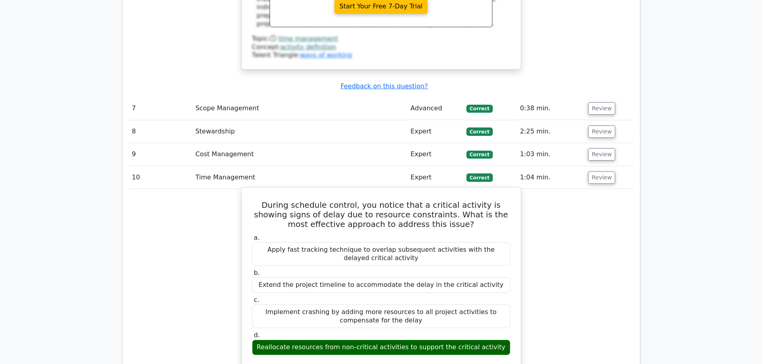
scroll to position [1993, 0]
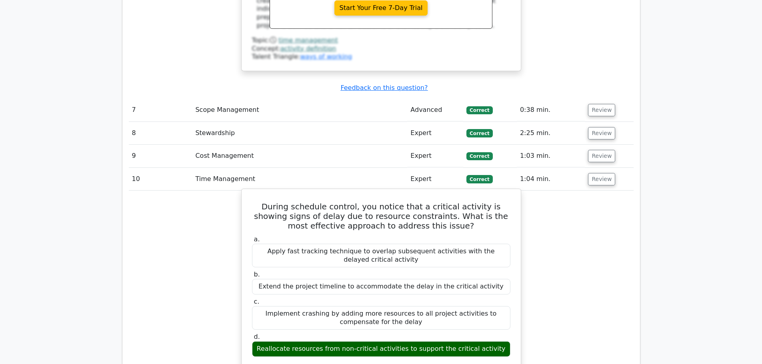
drag, startPoint x: 491, startPoint y: 216, endPoint x: 248, endPoint y: 154, distance: 250.5
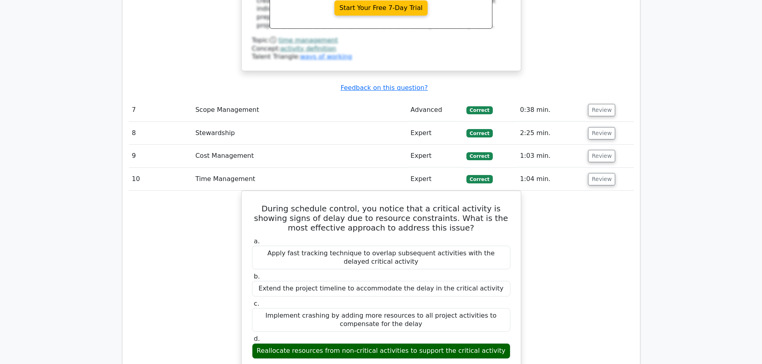
copy div "During schedule control, you notice that a critical activity is showing signs o…"
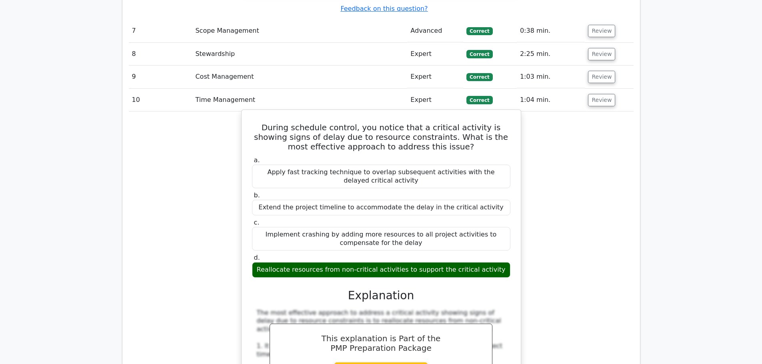
scroll to position [2073, 0]
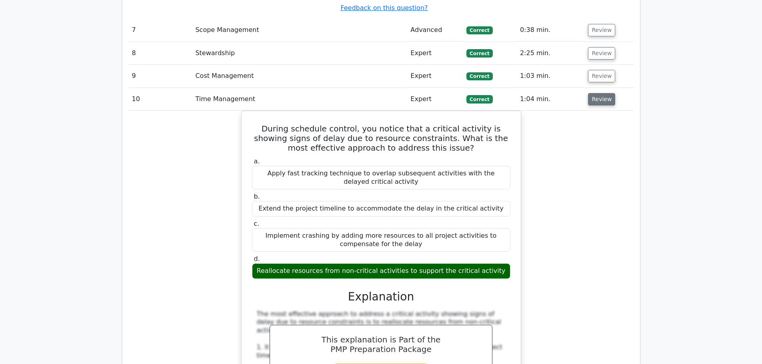
click at [597, 93] on button "Review" at bounding box center [601, 99] width 27 height 12
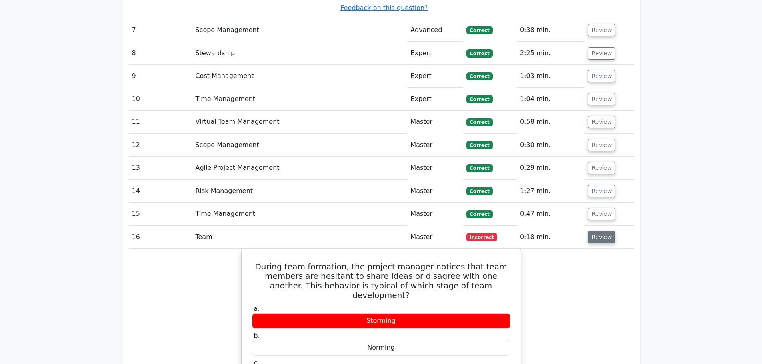
click at [603, 231] on button "Review" at bounding box center [601, 237] width 27 height 12
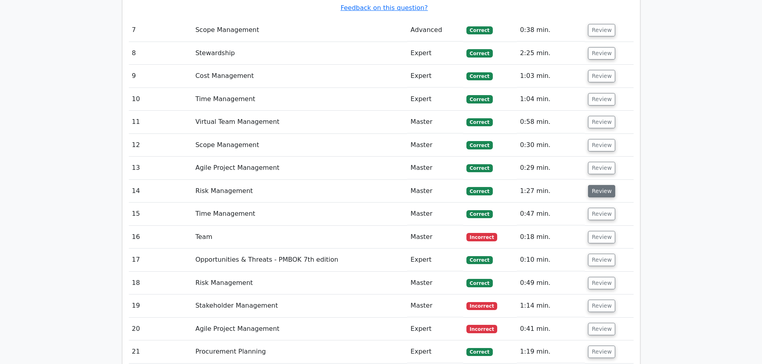
click at [590, 185] on button "Review" at bounding box center [601, 191] width 27 height 12
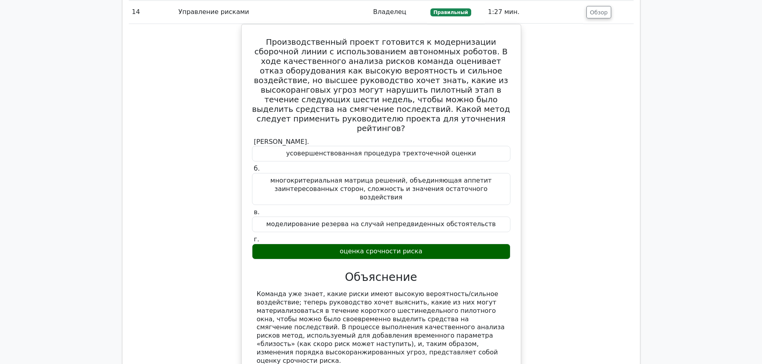
scroll to position [2313, 0]
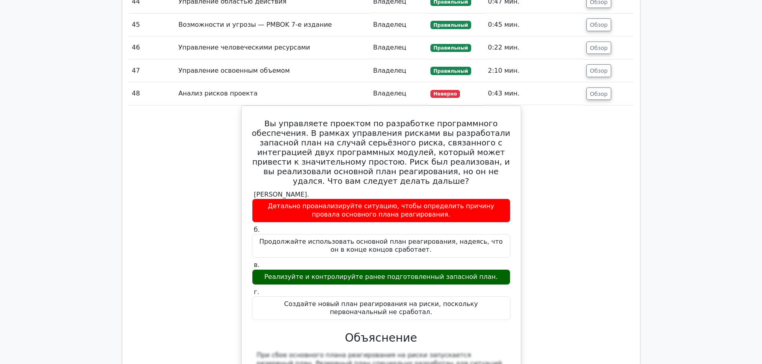
scroll to position [5904, 0]
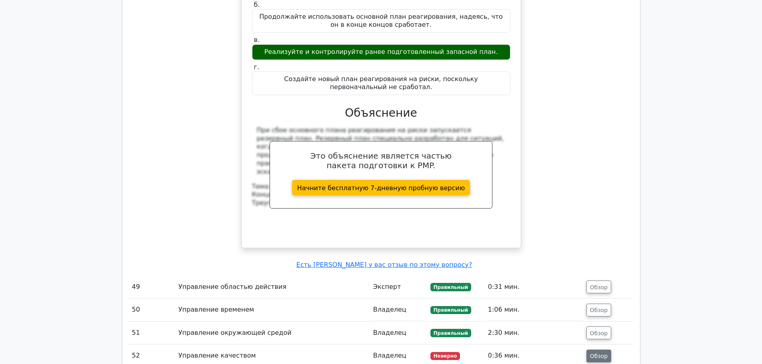
click at [596, 353] on font "Обзор" at bounding box center [599, 356] width 18 height 6
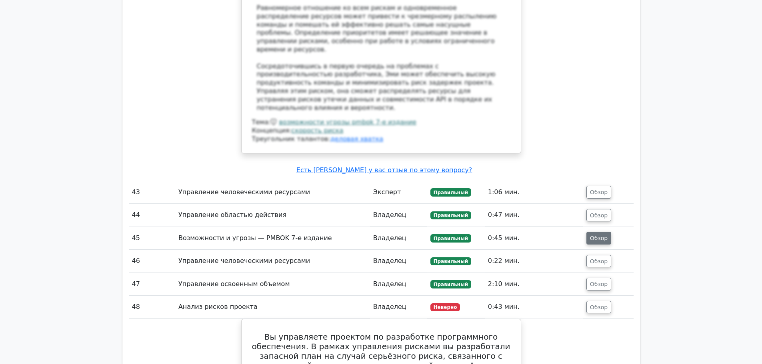
scroll to position [5464, 0]
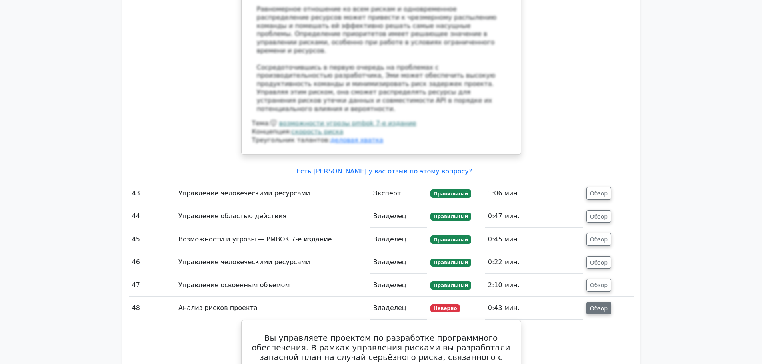
click at [606, 305] on font "Обзор" at bounding box center [599, 308] width 18 height 6
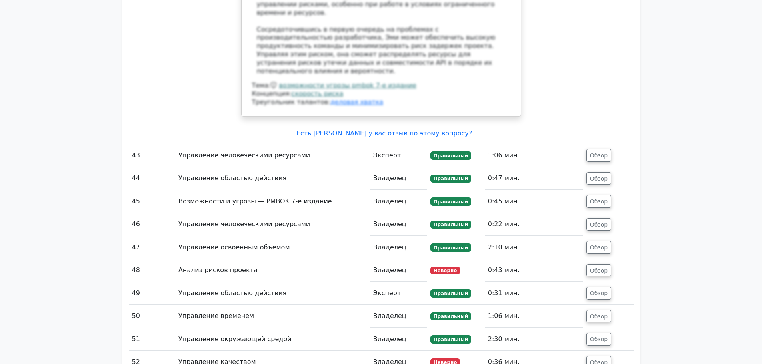
scroll to position [5544, 0]
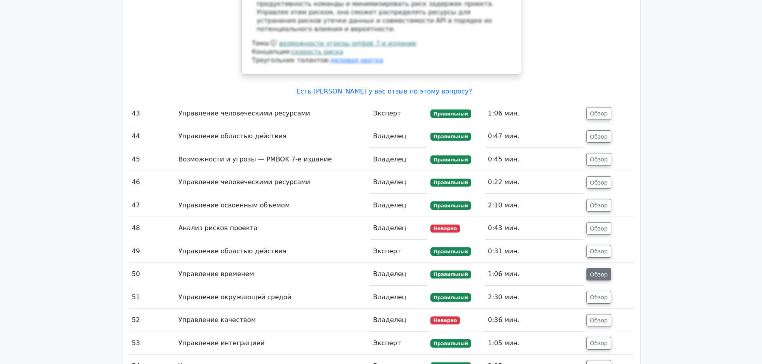
click at [600, 271] on font "Обзор" at bounding box center [599, 274] width 18 height 6
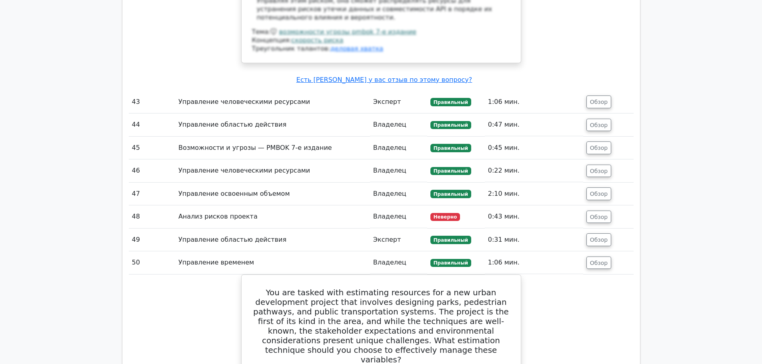
scroll to position [5664, 0]
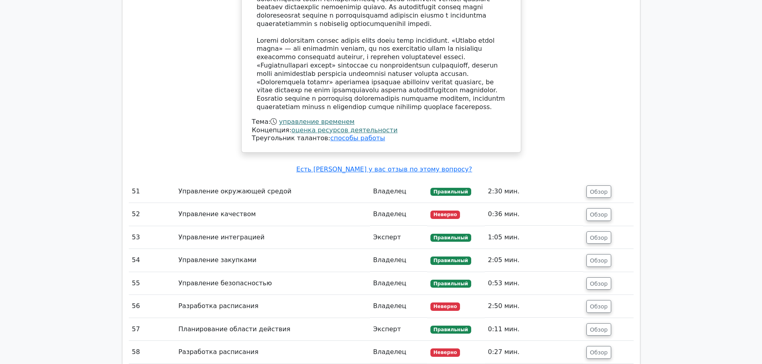
scroll to position [6144, 0]
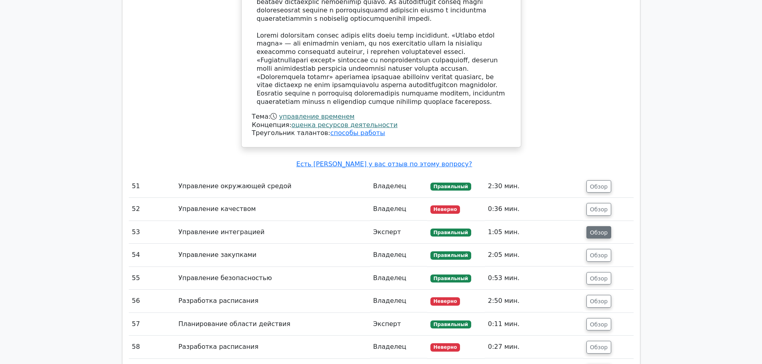
click at [590, 226] on button "Обзор" at bounding box center [598, 232] width 25 height 13
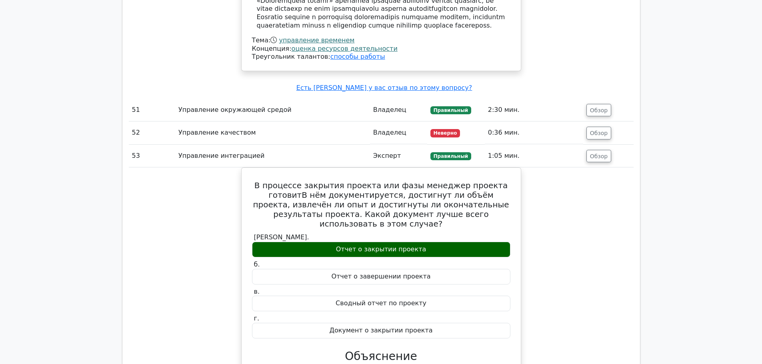
scroll to position [6224, 0]
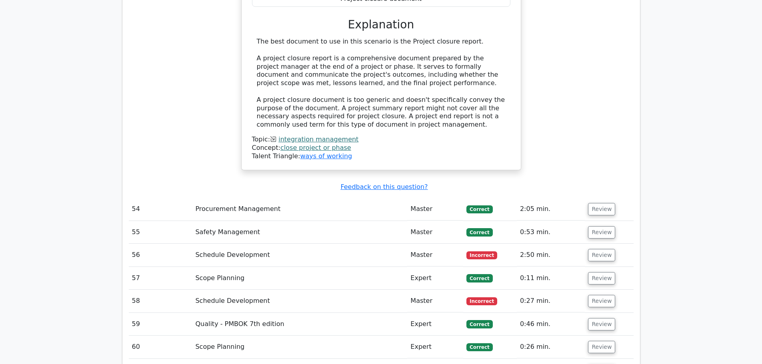
scroll to position [5826, 0]
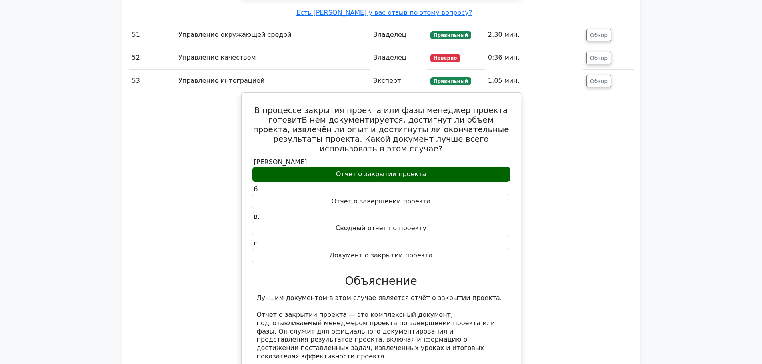
scroll to position [6426, 0]
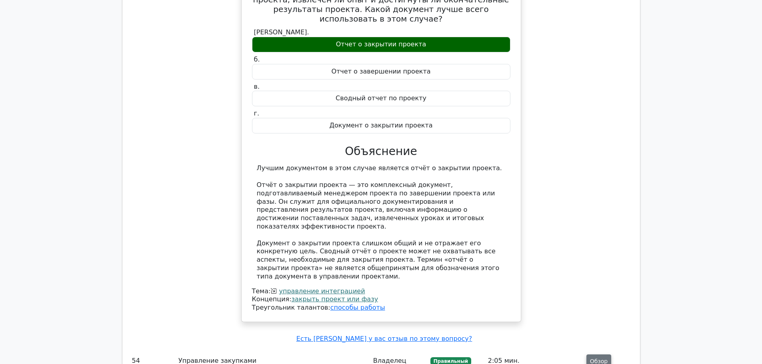
click at [605, 358] on font "Обзор" at bounding box center [599, 361] width 18 height 6
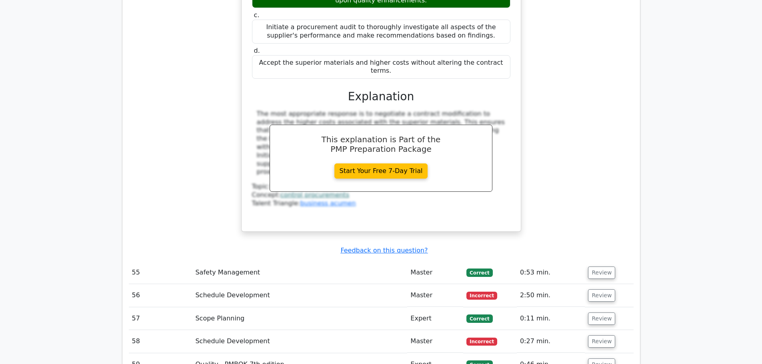
scroll to position [6187, 0]
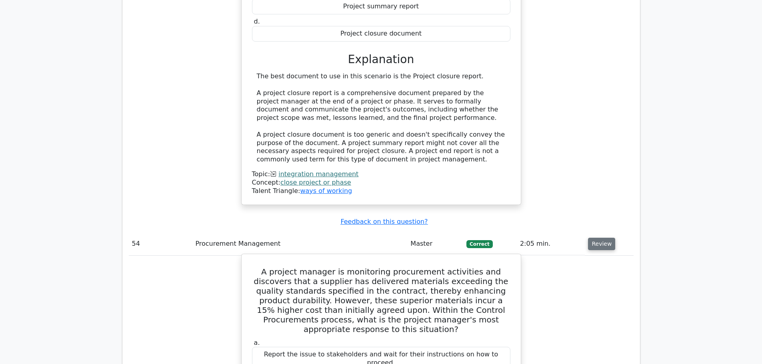
drag, startPoint x: 253, startPoint y: 35, endPoint x: 505, endPoint y: 207, distance: 305.1
copy div "A project manager is monitoring procurement activities and discovers that a sup…"
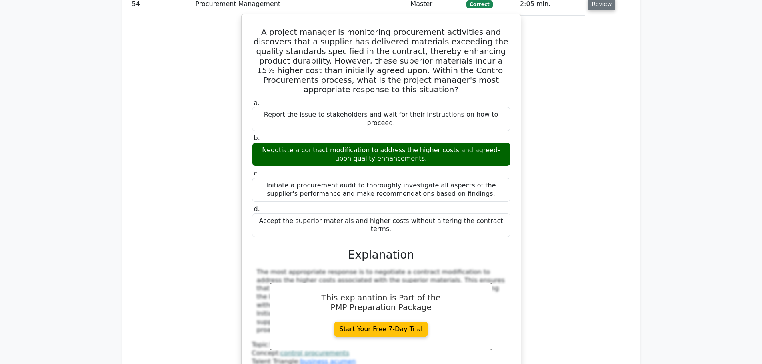
scroll to position [6747, 0]
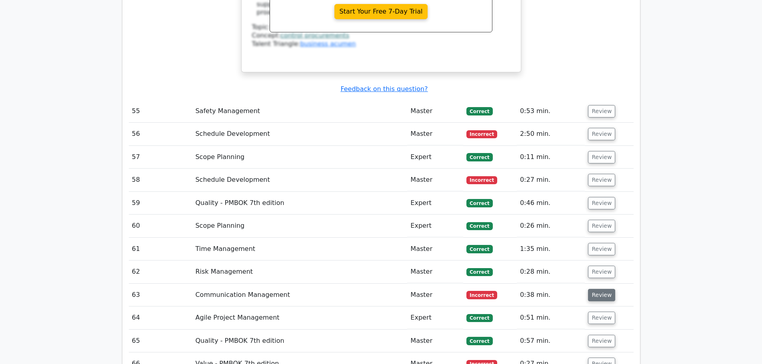
click at [595, 289] on button "Review" at bounding box center [601, 295] width 27 height 12
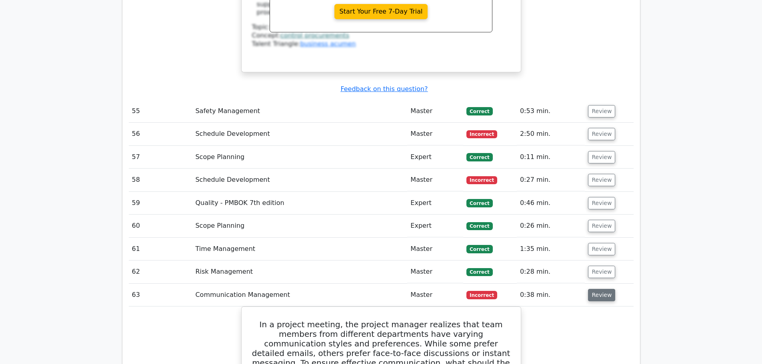
click at [595, 289] on button "Review" at bounding box center [601, 295] width 27 height 12
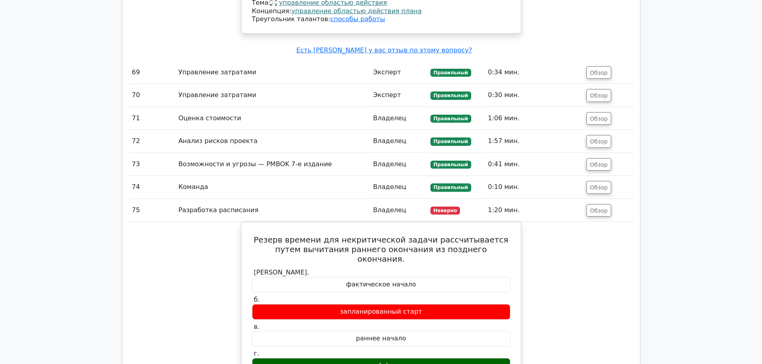
scroll to position [8340, 0]
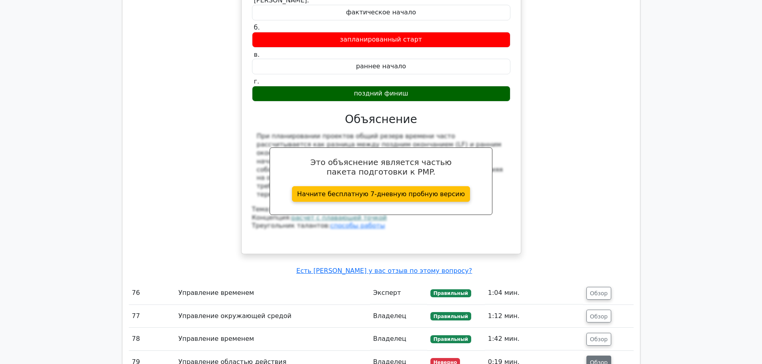
click at [603, 359] on font "Обзор" at bounding box center [599, 362] width 18 height 6
click at [594, 313] on font "Обзор" at bounding box center [599, 316] width 18 height 6
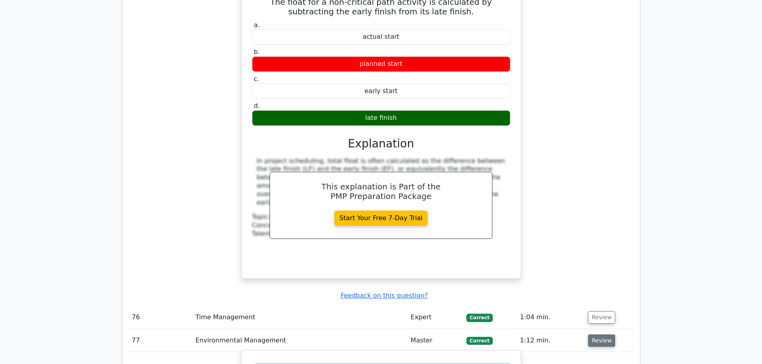
scroll to position [7877, 0]
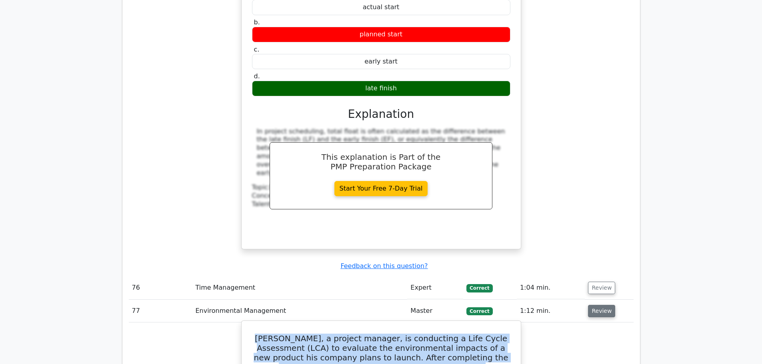
drag, startPoint x: 242, startPoint y: 96, endPoint x: 464, endPoint y: 252, distance: 271.6
copy div "[PERSON_NAME], a project manager, is conducting a Life Cycle Assessment (LCA) t…"
drag, startPoint x: 484, startPoint y: 327, endPoint x: 247, endPoint y: 57, distance: 359.7
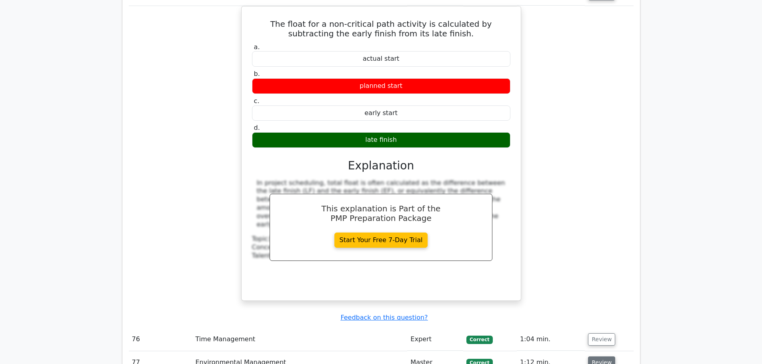
scroll to position [7757, 0]
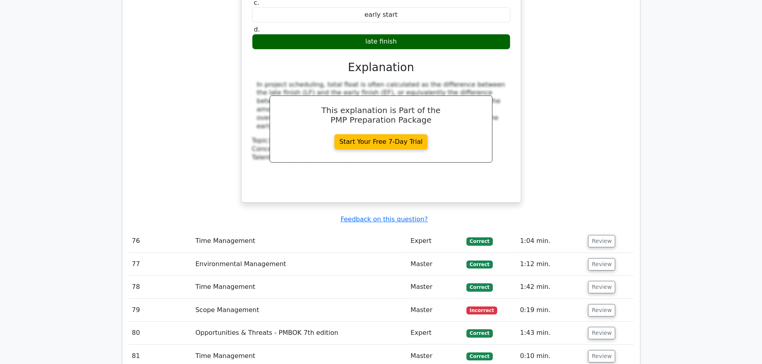
scroll to position [7877, 0]
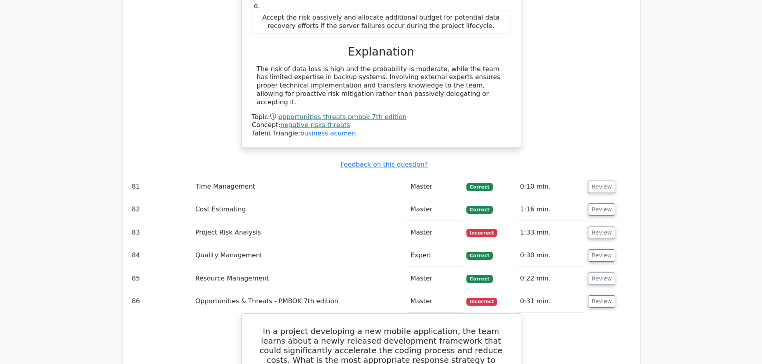
scroll to position [7973, 0]
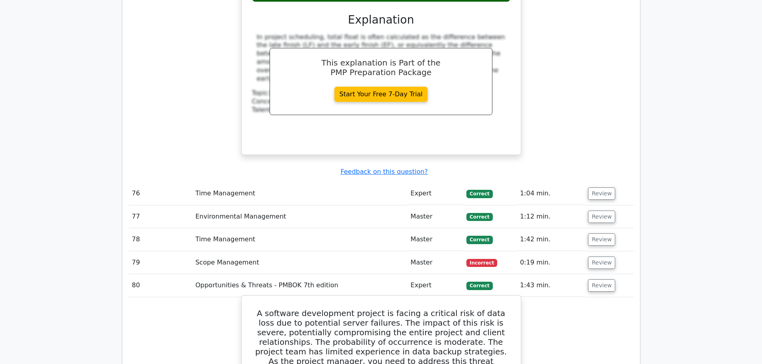
drag, startPoint x: 252, startPoint y: 31, endPoint x: 438, endPoint y: 293, distance: 321.6
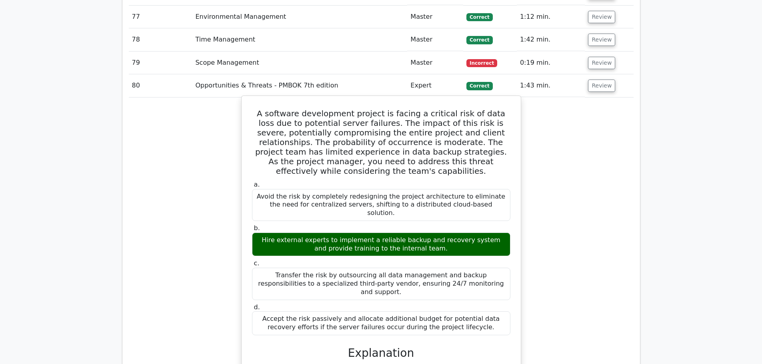
scroll to position [8213, 0]
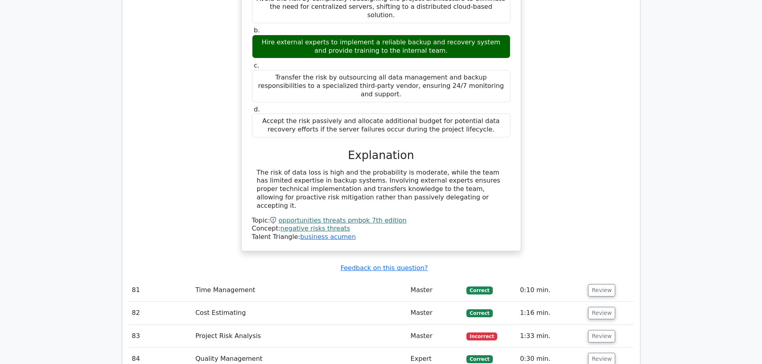
scroll to position [8413, 0]
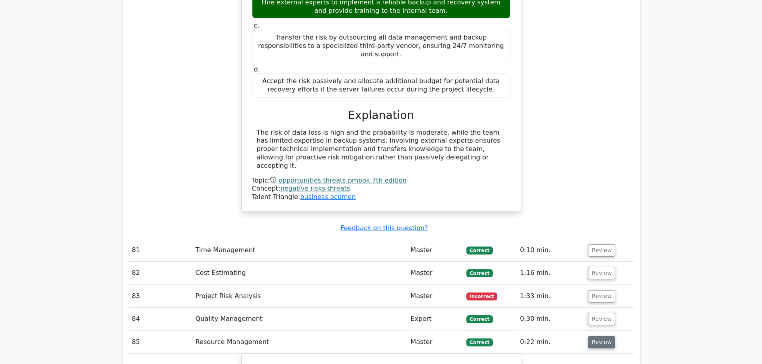
drag, startPoint x: 600, startPoint y: 72, endPoint x: 590, endPoint y: 38, distance: 35.8
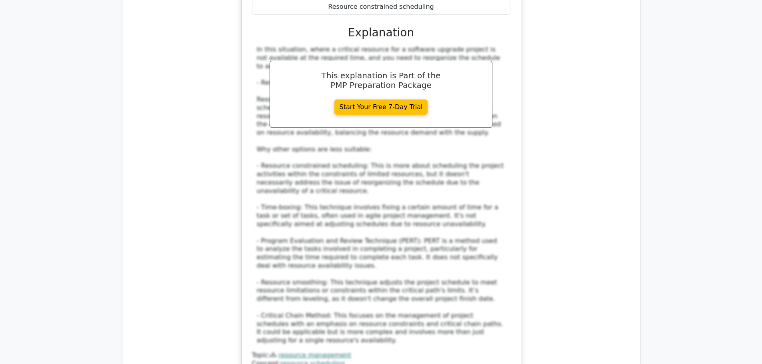
scroll to position [8379, 0]
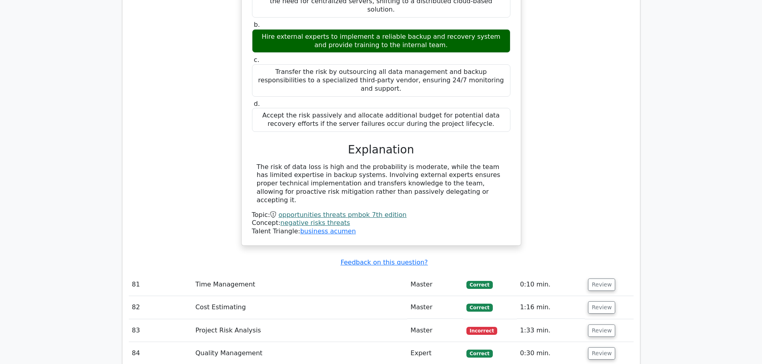
drag, startPoint x: 453, startPoint y: 242, endPoint x: 259, endPoint y: 96, distance: 243.1
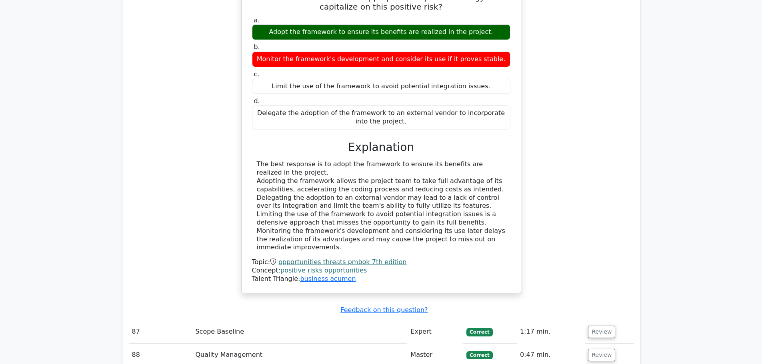
scroll to position [9619, 0]
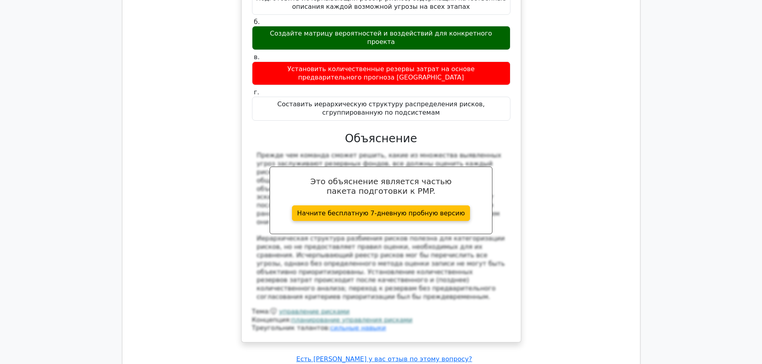
scroll to position [10659, 0]
